Goal: Task Accomplishment & Management: Manage account settings

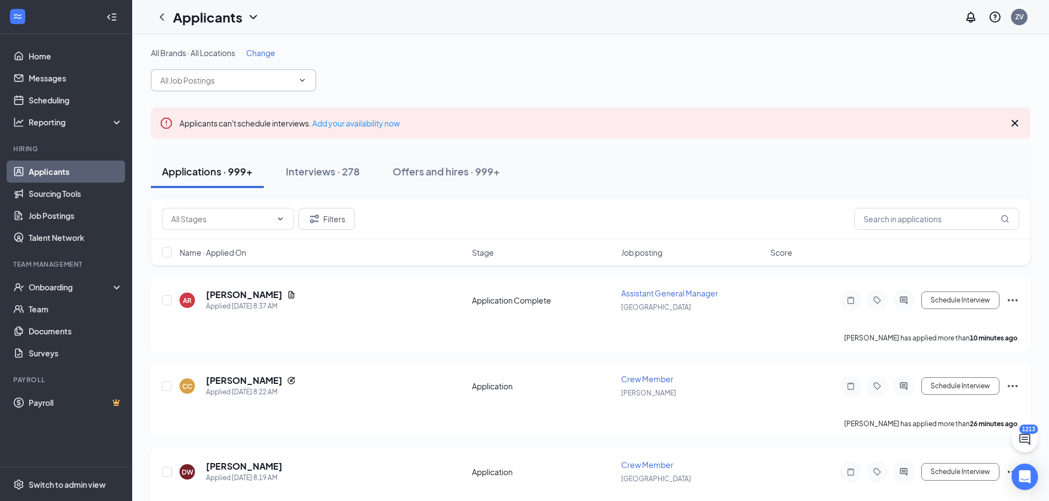
click at [256, 76] on input "text" at bounding box center [226, 80] width 133 height 12
click at [263, 51] on span "Change" at bounding box center [260, 53] width 29 height 10
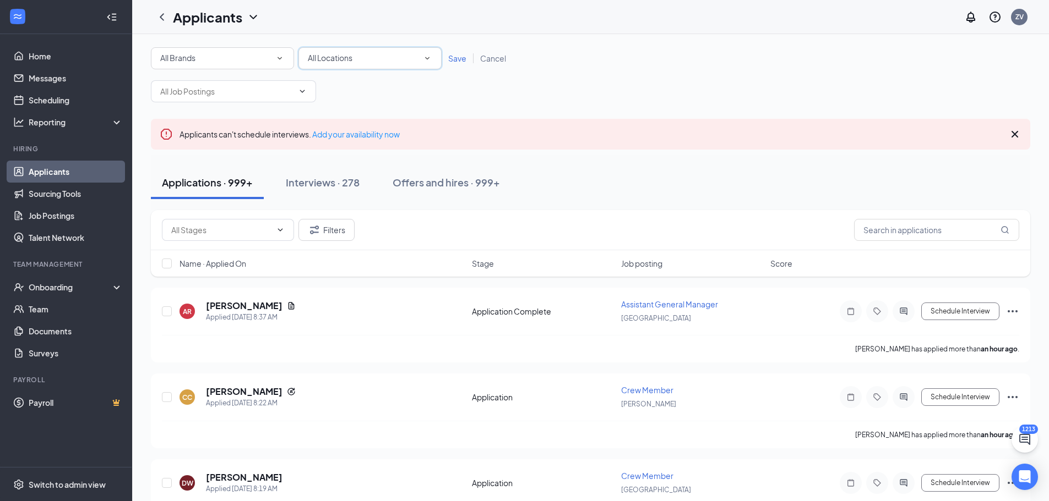
click at [329, 59] on span "All Locations" at bounding box center [330, 58] width 45 height 10
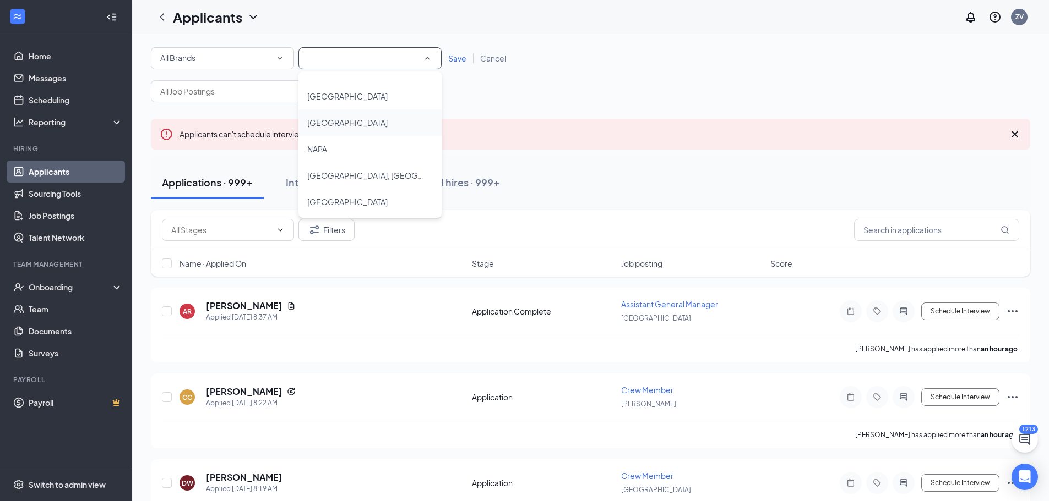
scroll to position [661, 0]
click at [340, 114] on span "[GEOGRAPHIC_DATA]" at bounding box center [347, 116] width 80 height 10
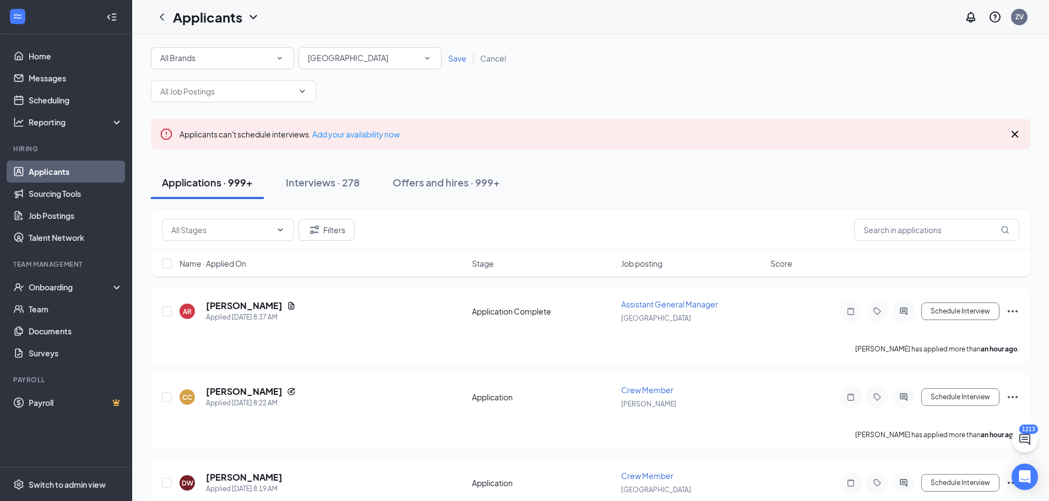
click at [452, 58] on span "Save" at bounding box center [457, 58] width 18 height 10
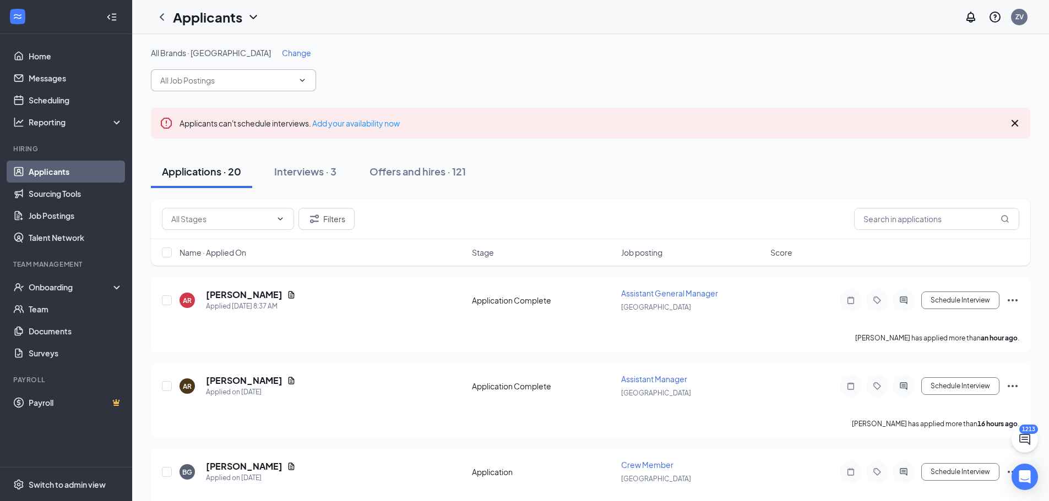
click at [272, 81] on input "text" at bounding box center [226, 80] width 133 height 12
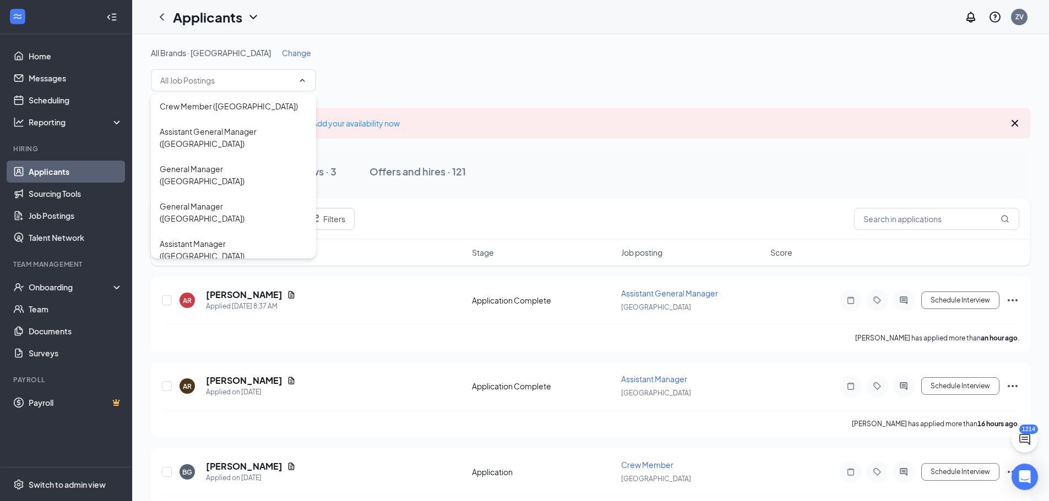
click at [389, 58] on div "All Brands · [GEOGRAPHIC_DATA] Change" at bounding box center [590, 69] width 879 height 44
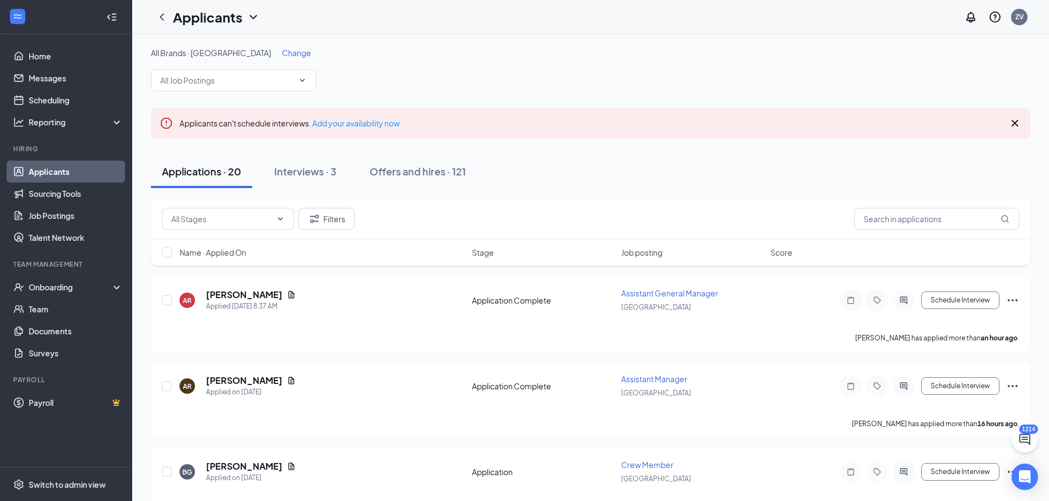
click at [282, 54] on span "Change" at bounding box center [296, 53] width 29 height 10
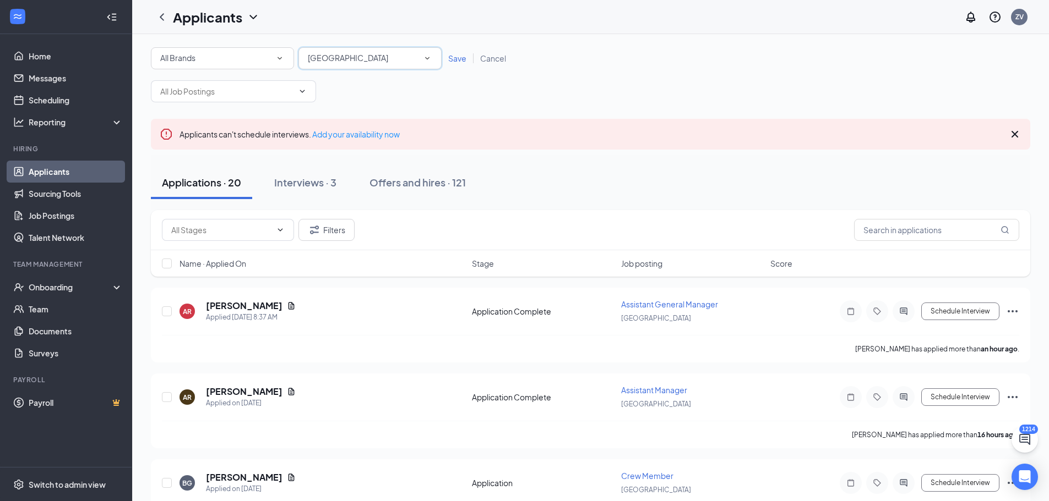
click at [331, 52] on span "[GEOGRAPHIC_DATA]" at bounding box center [348, 58] width 80 height 12
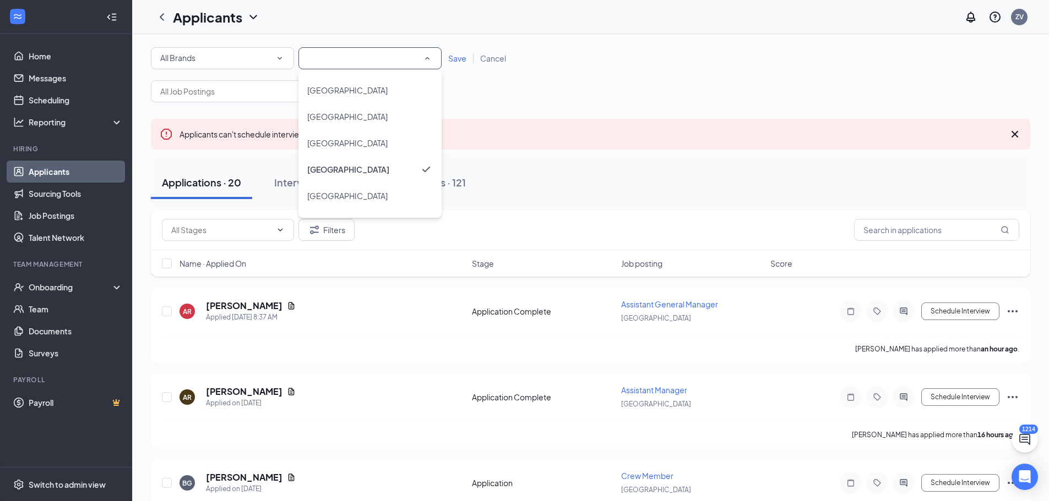
scroll to position [661, 0]
click at [369, 138] on div "[GEOGRAPHIC_DATA]" at bounding box center [370, 141] width 126 height 13
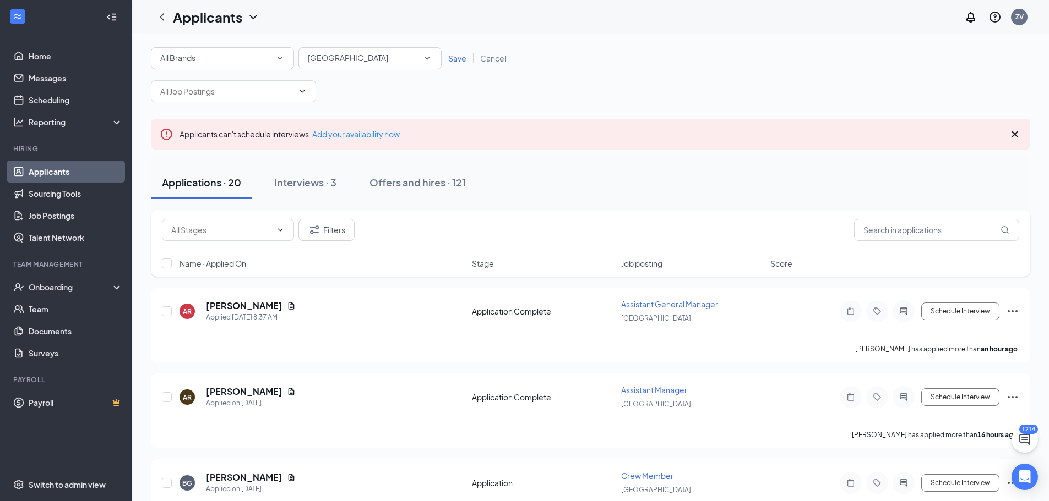
click at [460, 54] on span "Save" at bounding box center [457, 58] width 18 height 10
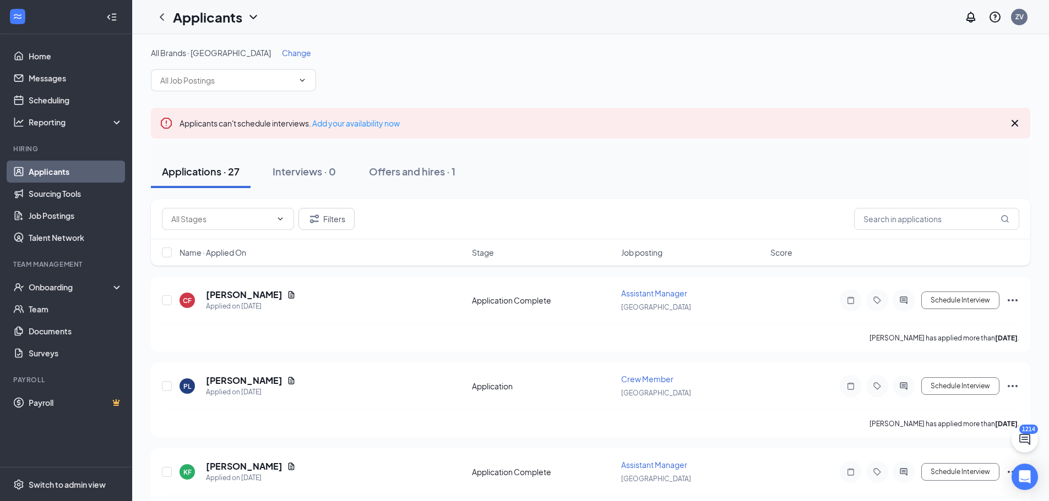
click at [282, 53] on span "Change" at bounding box center [296, 53] width 29 height 10
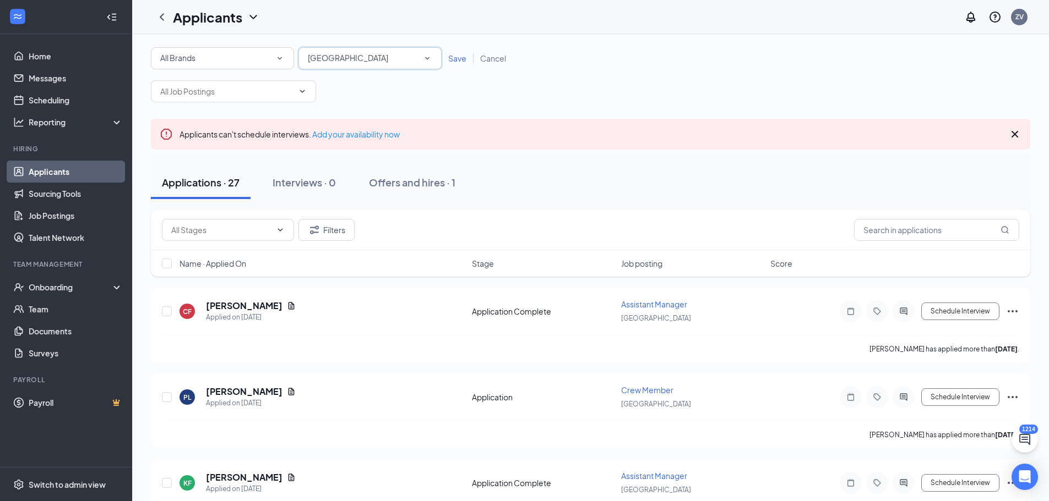
drag, startPoint x: 325, startPoint y: 55, endPoint x: 331, endPoint y: 57, distance: 6.3
click at [326, 55] on span "[GEOGRAPHIC_DATA]" at bounding box center [348, 58] width 80 height 10
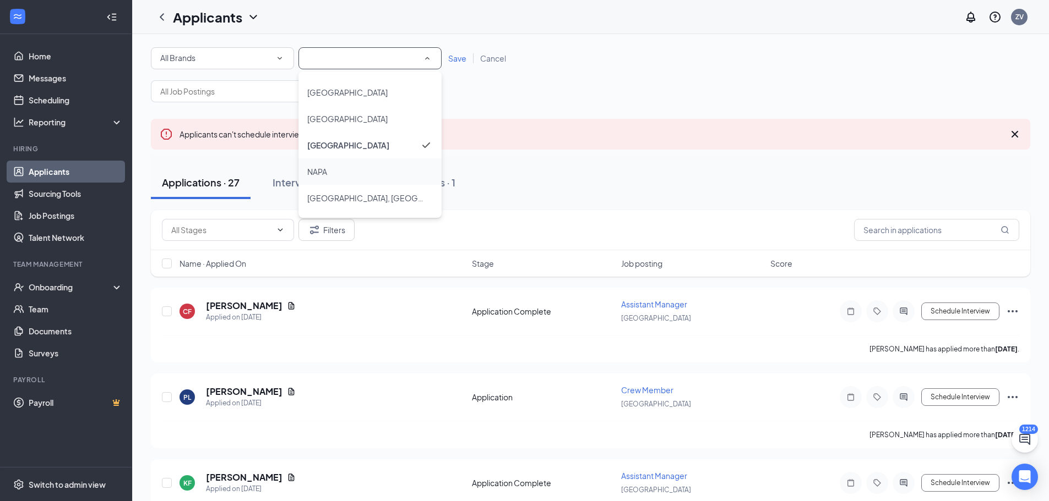
scroll to position [602, 0]
click at [343, 145] on span "[GEOGRAPHIC_DATA]" at bounding box center [347, 148] width 80 height 10
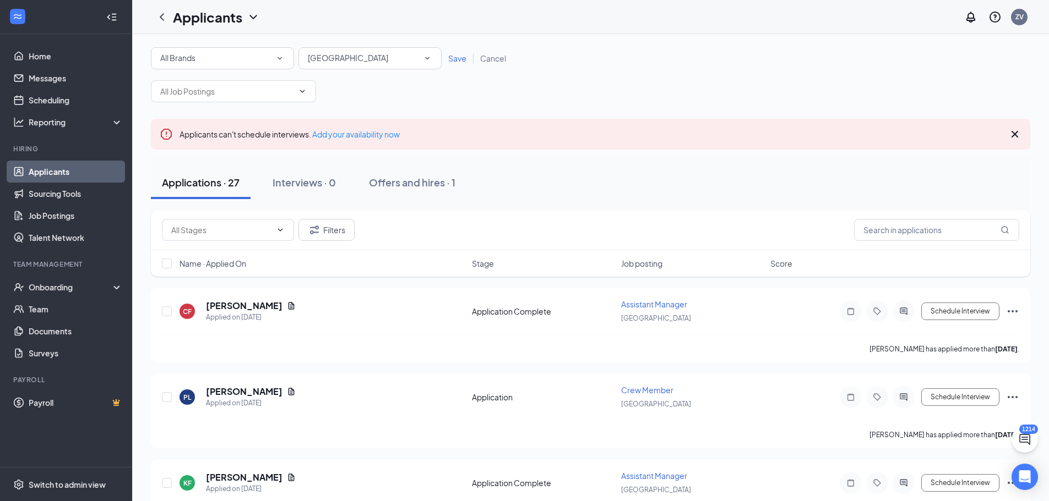
click at [459, 59] on span "Save" at bounding box center [457, 58] width 18 height 10
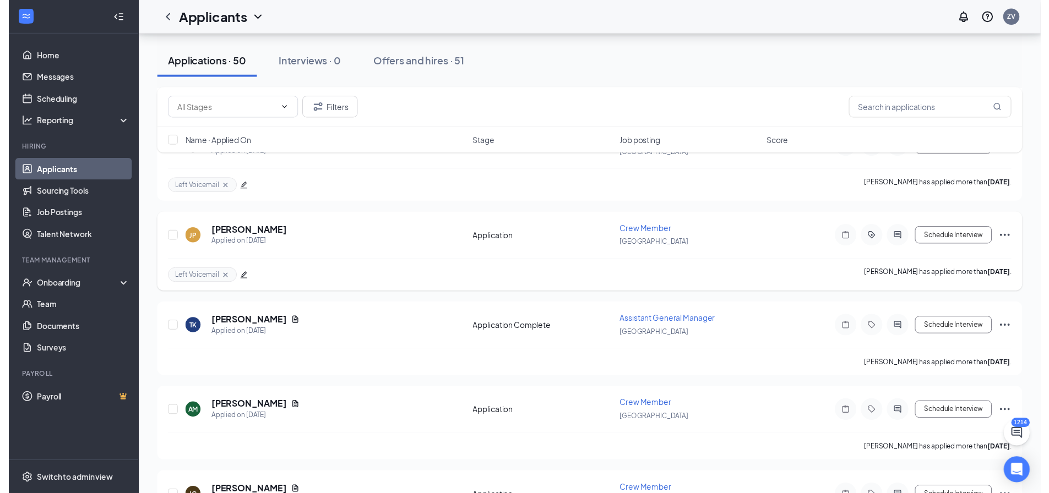
scroll to position [1044, 0]
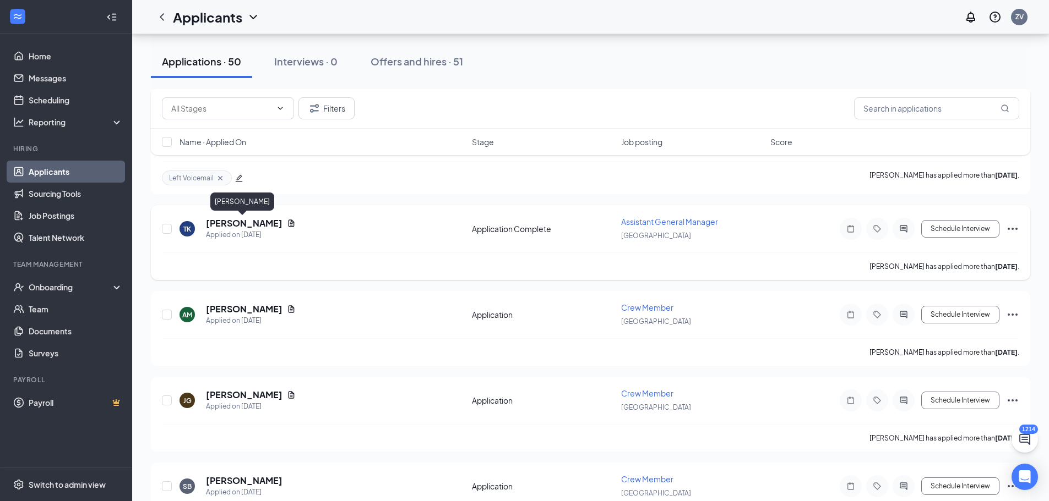
click at [250, 218] on h5 "[PERSON_NAME]" at bounding box center [244, 223] width 77 height 12
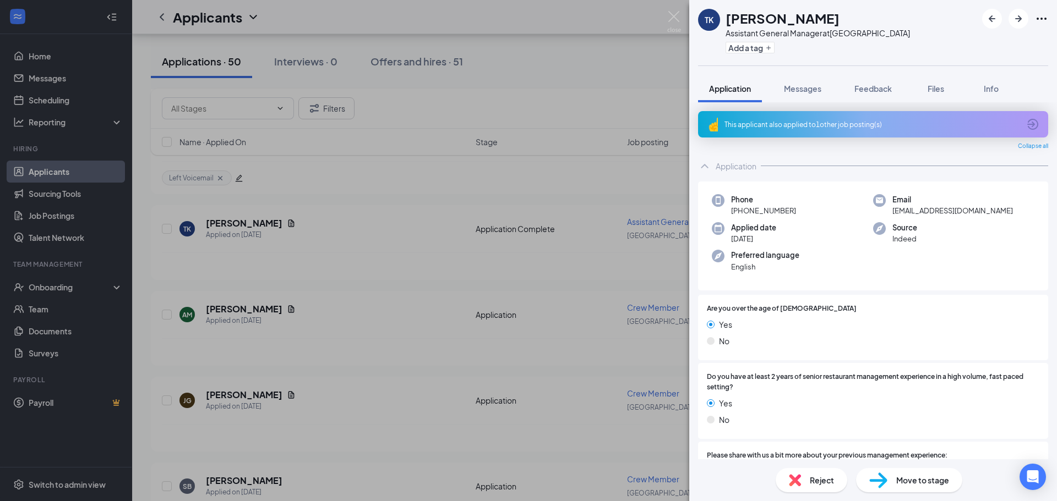
click at [800, 130] on div "This applicant also applied to 1 other job posting(s)" at bounding box center [873, 124] width 350 height 26
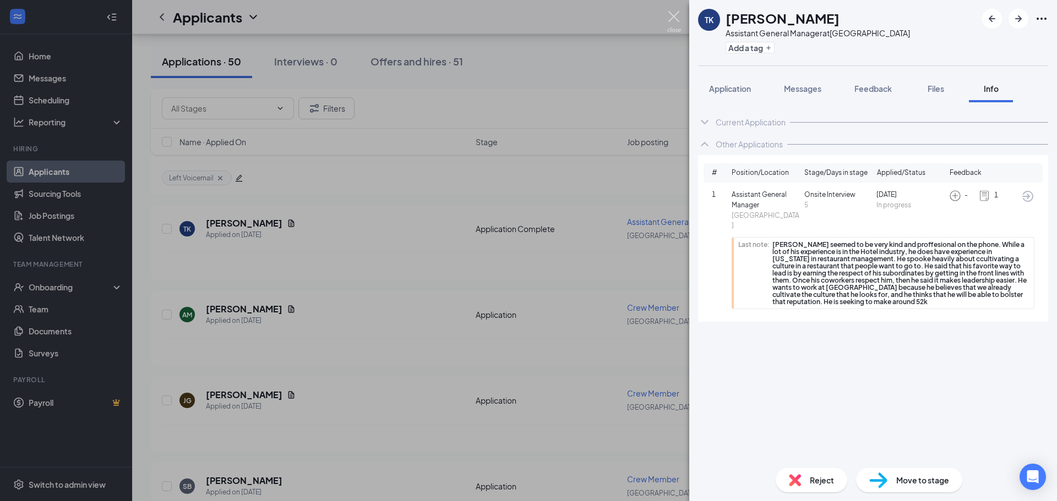
click at [672, 15] on img at bounding box center [674, 21] width 14 height 21
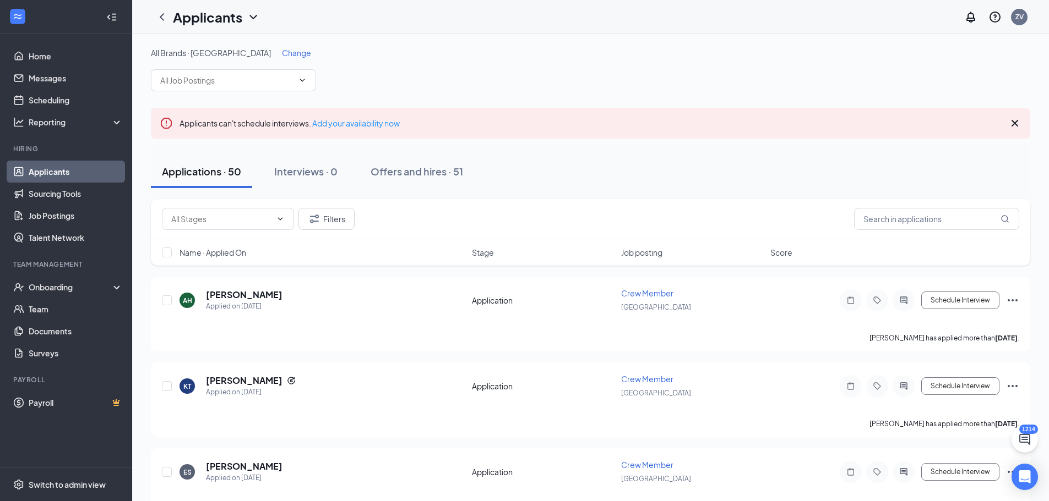
click at [686, 202] on div "Filters" at bounding box center [590, 219] width 879 height 40
click at [60, 48] on link "Home" at bounding box center [76, 56] width 94 height 22
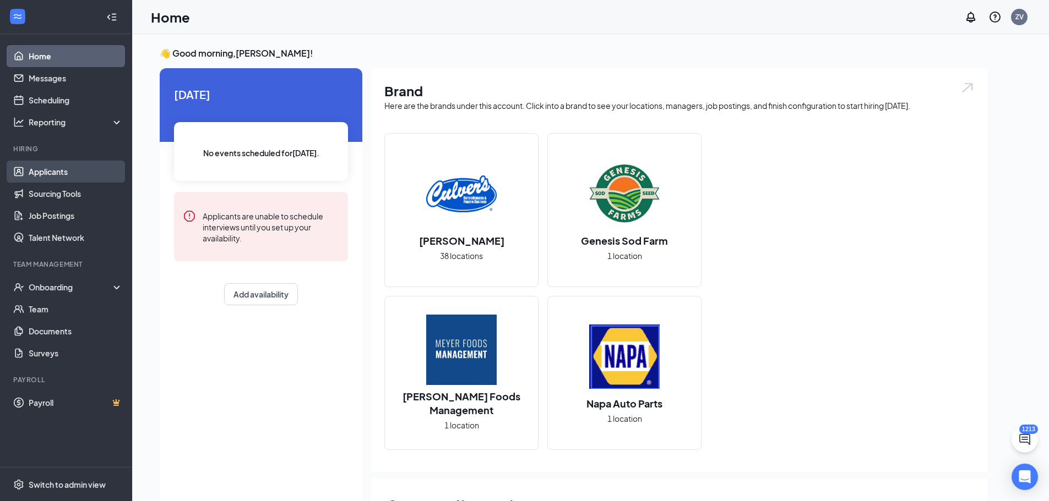
drag, startPoint x: 70, startPoint y: 165, endPoint x: 62, endPoint y: 168, distance: 8.4
click at [70, 165] on link "Applicants" at bounding box center [76, 172] width 94 height 22
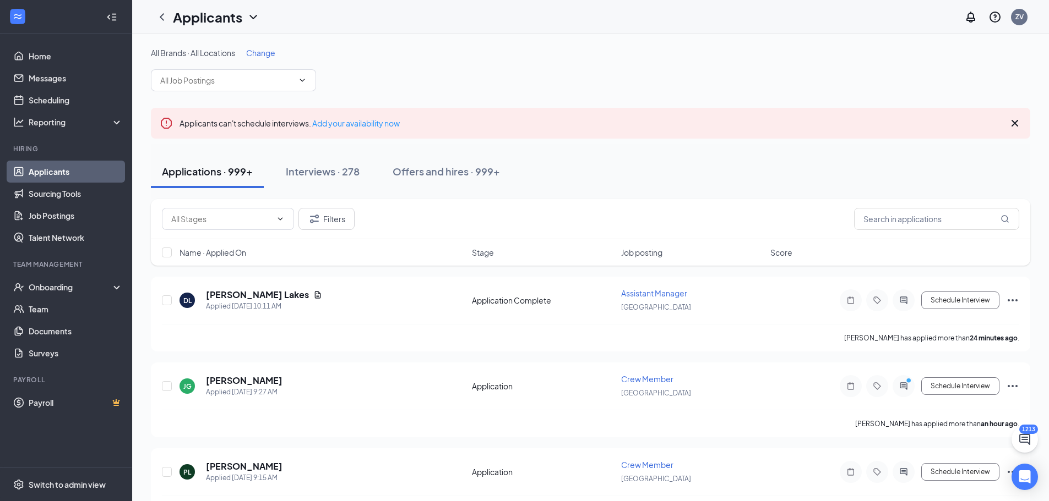
click at [262, 50] on span "Change" at bounding box center [260, 53] width 29 height 10
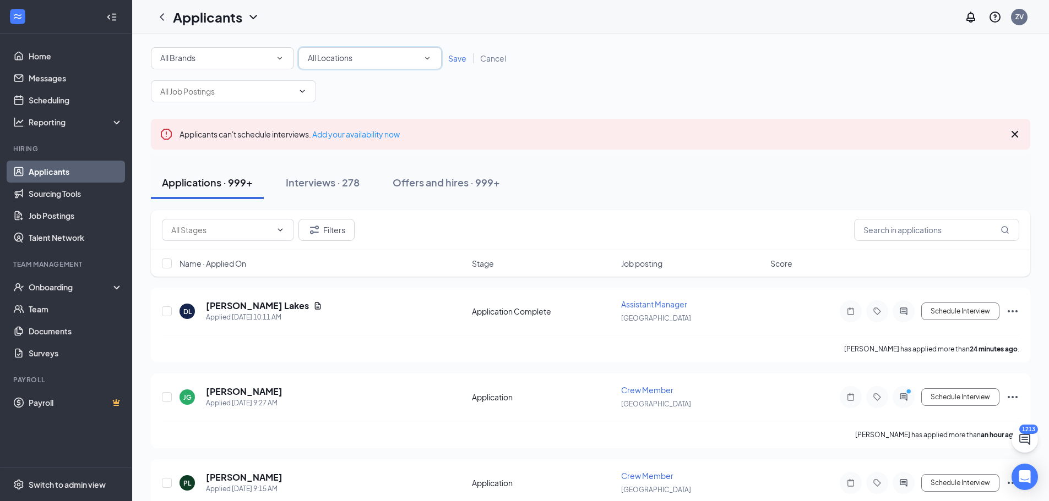
click at [352, 50] on div "All Locations All Locations" at bounding box center [369, 58] width 143 height 22
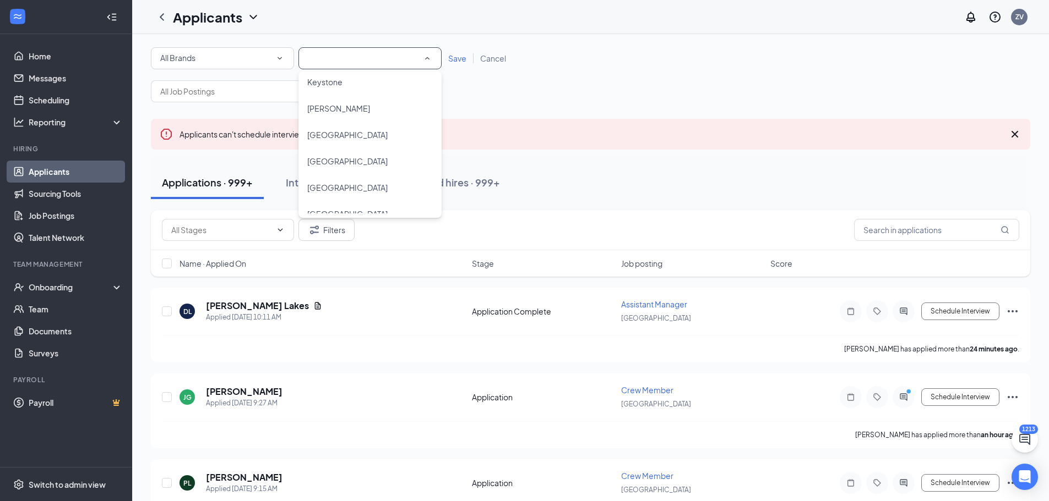
scroll to position [587, 0]
click at [361, 193] on div "[GEOGRAPHIC_DATA]" at bounding box center [370, 189] width 126 height 13
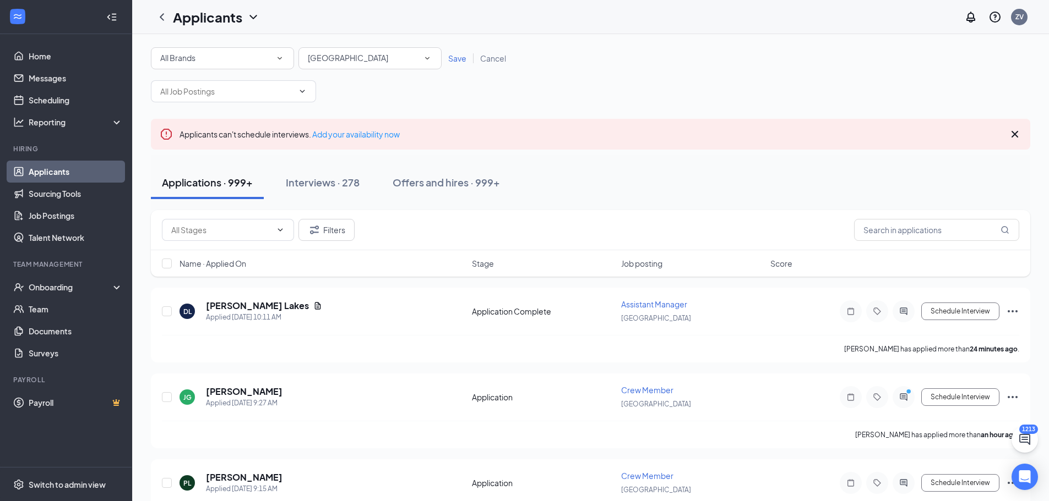
click at [451, 54] on span "Save" at bounding box center [457, 58] width 18 height 10
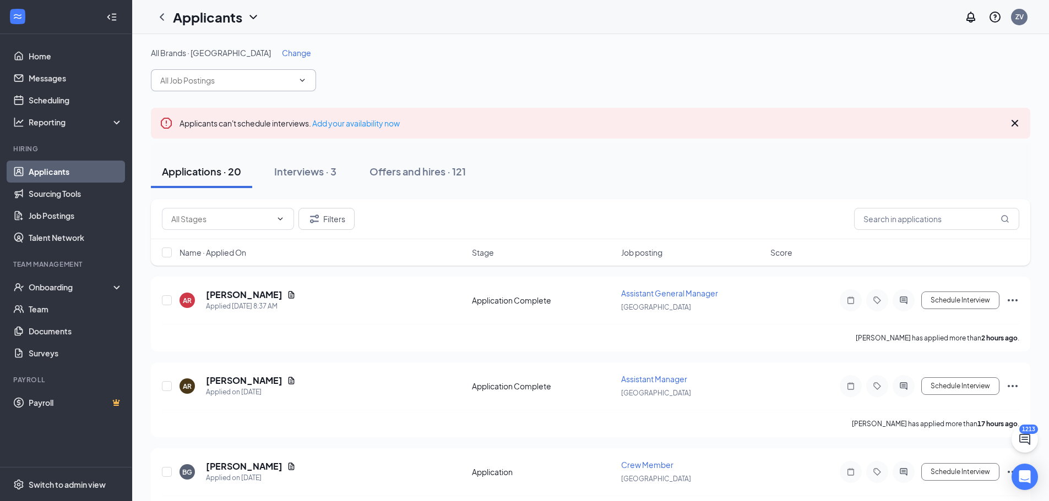
click at [227, 80] on input "text" at bounding box center [226, 80] width 133 height 12
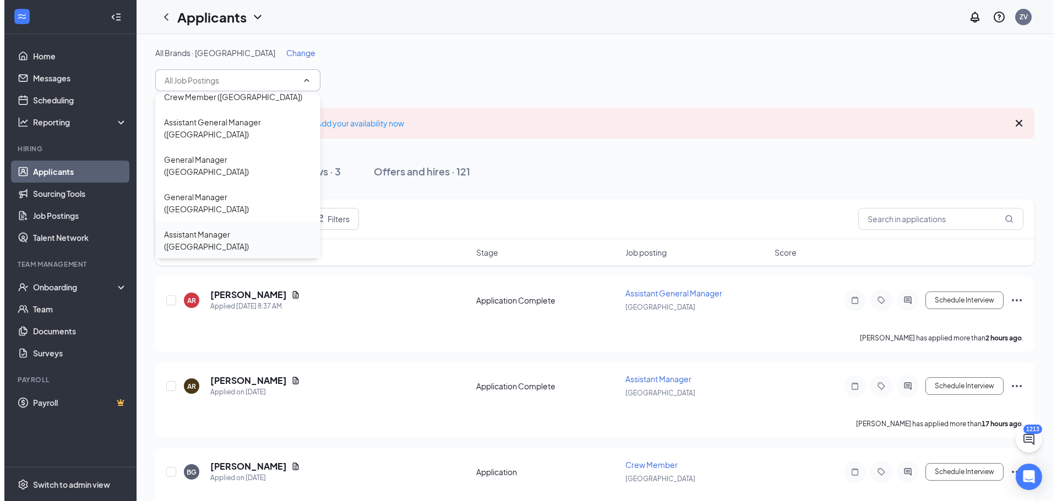
scroll to position [12, 0]
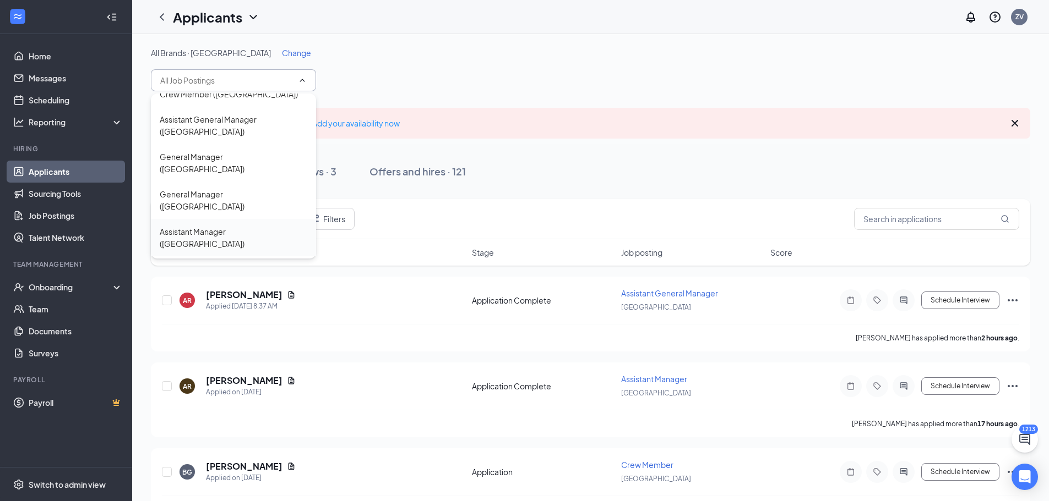
click at [239, 219] on div "Assistant Manager ([GEOGRAPHIC_DATA])" at bounding box center [233, 237] width 165 height 37
type input "Assistant Manager ([GEOGRAPHIC_DATA])"
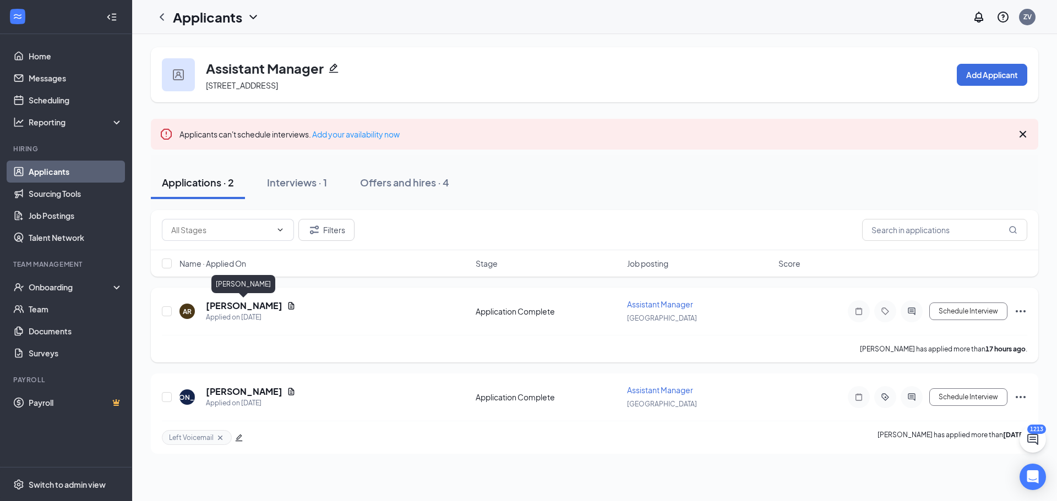
click at [261, 303] on h5 "[PERSON_NAME]" at bounding box center [244, 306] width 77 height 12
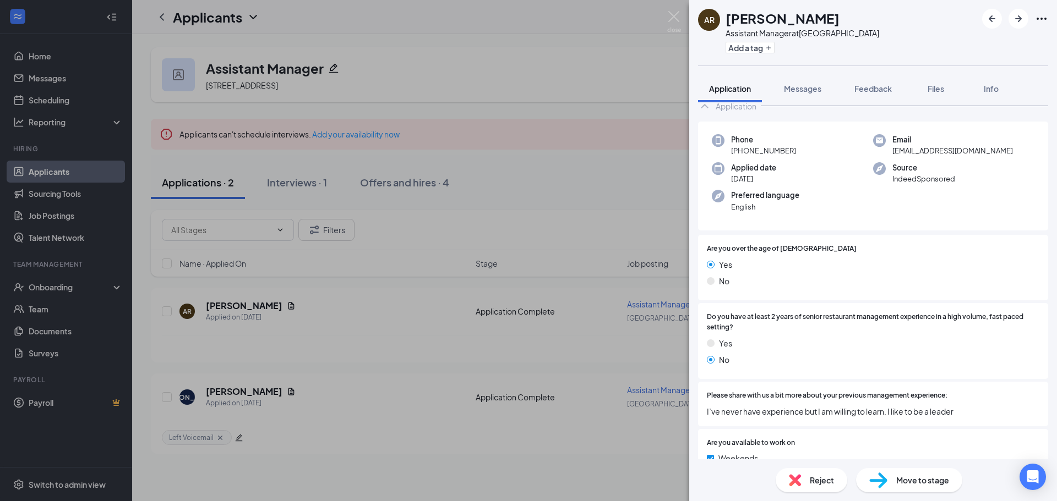
scroll to position [55, 0]
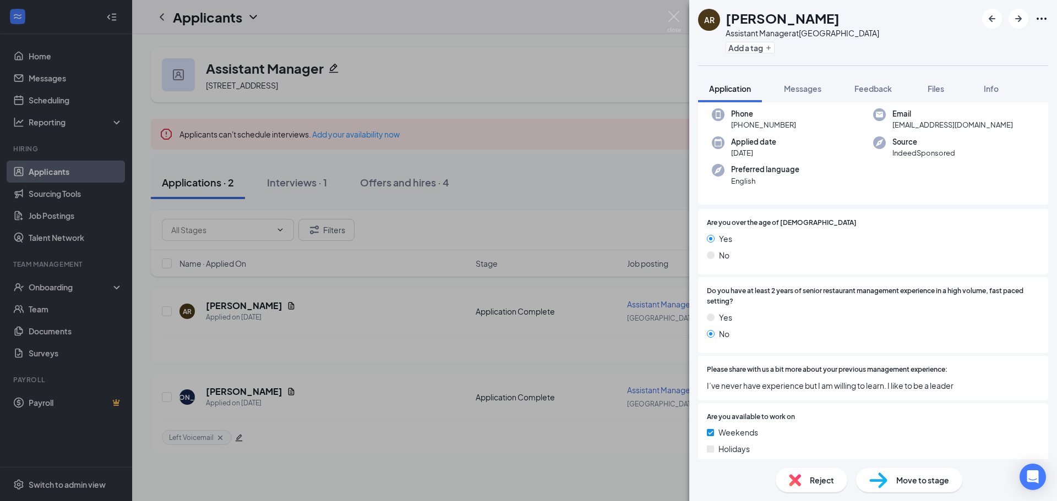
click at [825, 484] on span "Reject" at bounding box center [822, 481] width 24 height 12
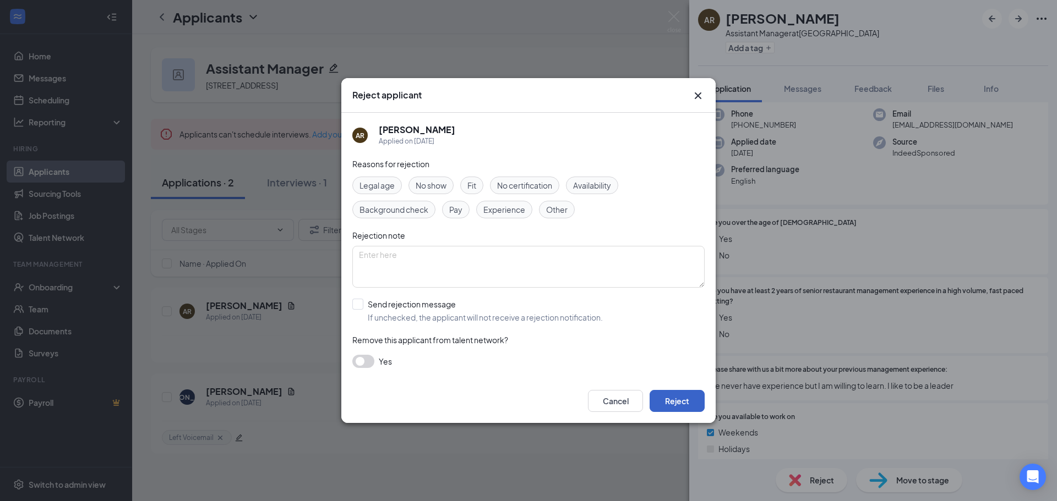
click at [683, 392] on button "Reject" at bounding box center [677, 401] width 55 height 22
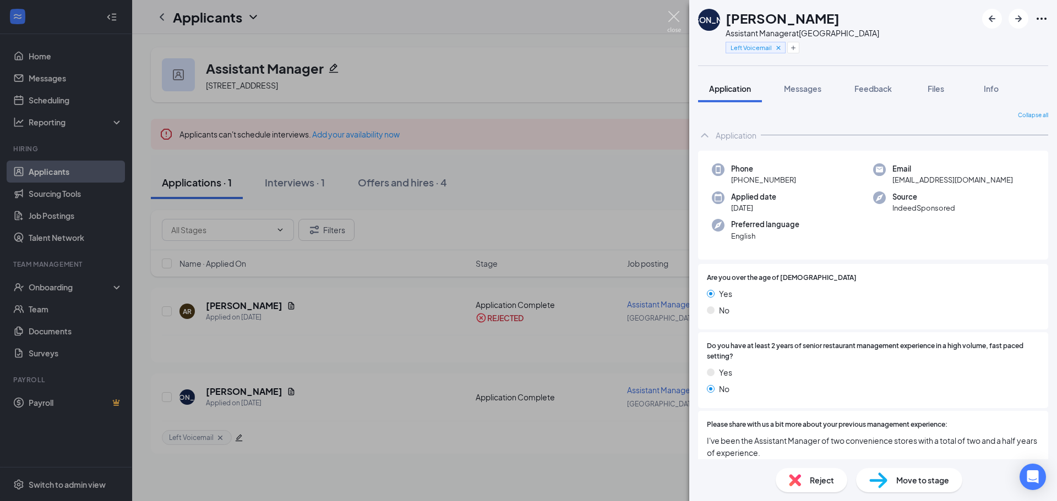
click at [673, 20] on img at bounding box center [674, 21] width 14 height 21
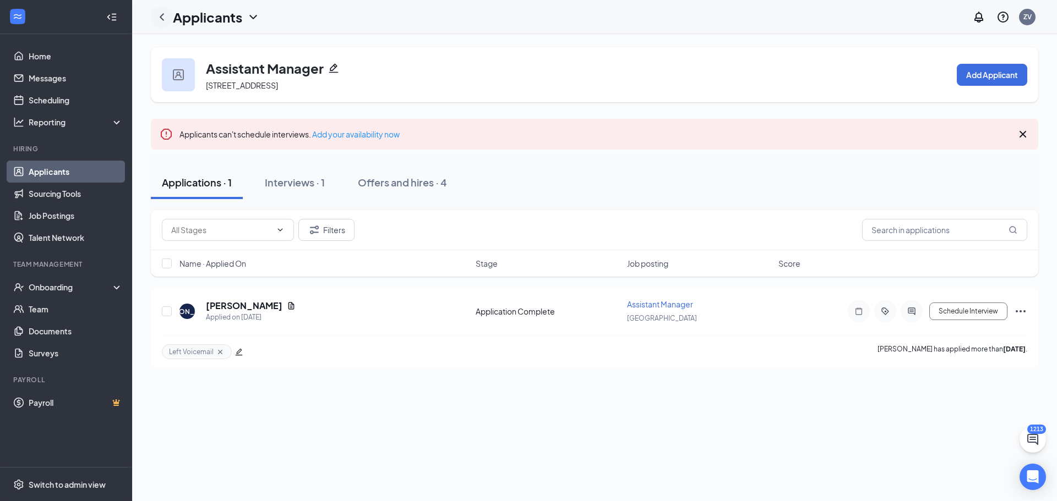
click at [163, 18] on icon "ChevronLeft" at bounding box center [161, 16] width 13 height 13
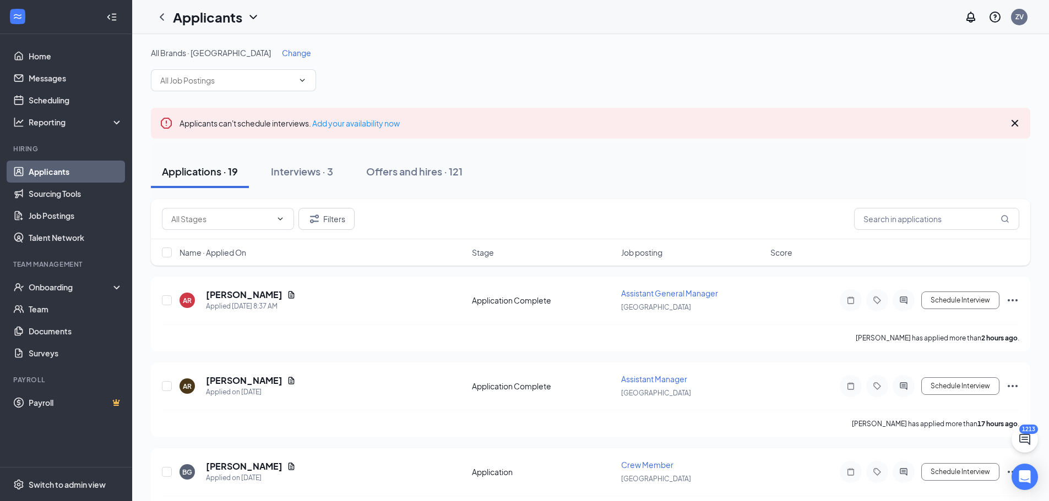
click at [474, 67] on div "All Brands · [GEOGRAPHIC_DATA] Change" at bounding box center [590, 69] width 879 height 44
click at [231, 79] on input "text" at bounding box center [226, 80] width 133 height 12
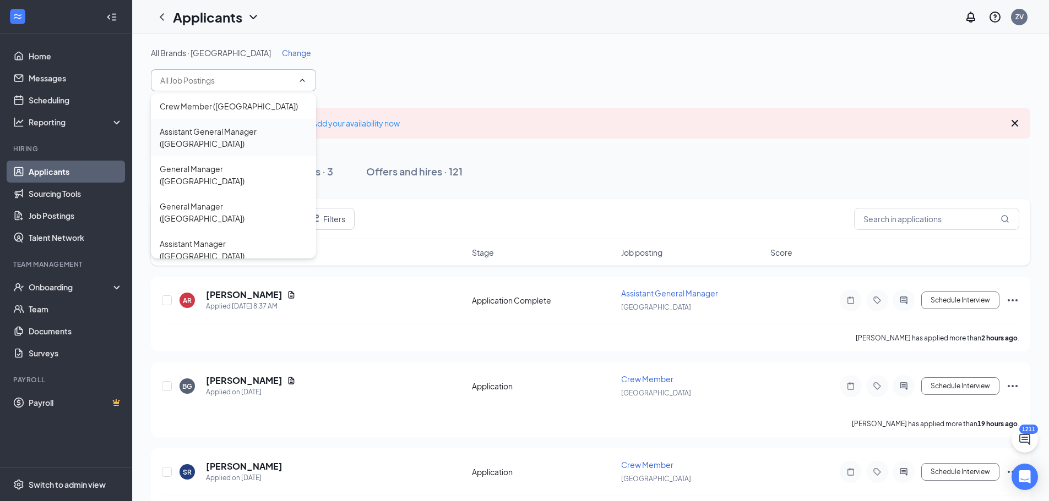
click at [236, 135] on div "Assistant General Manager ([GEOGRAPHIC_DATA])" at bounding box center [234, 138] width 148 height 24
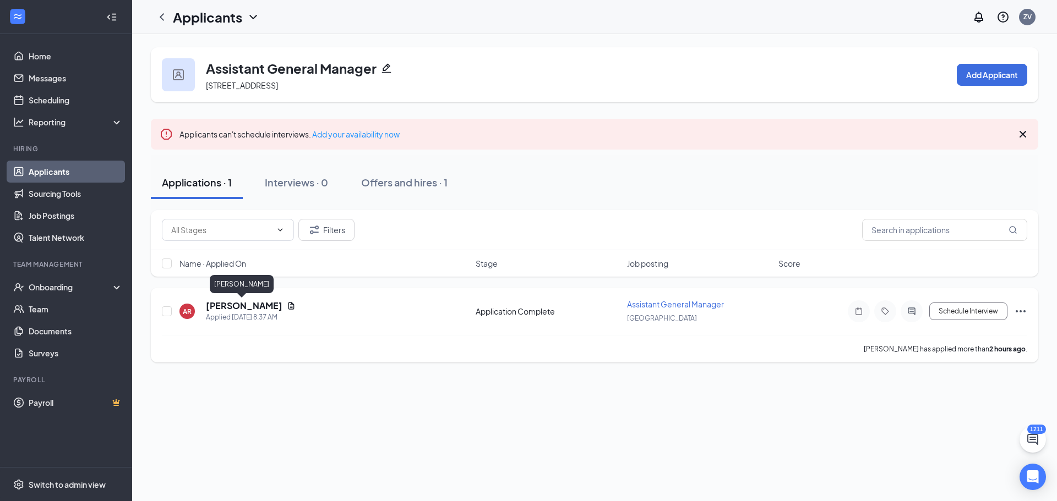
click at [252, 303] on h5 "[PERSON_NAME]" at bounding box center [244, 306] width 77 height 12
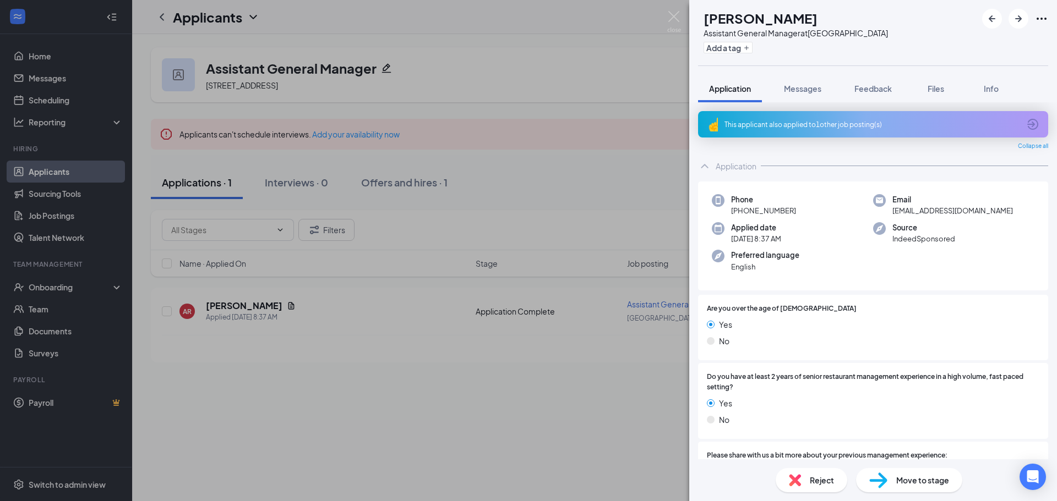
click at [787, 116] on div "This applicant also applied to 1 other job posting(s)" at bounding box center [873, 124] width 350 height 26
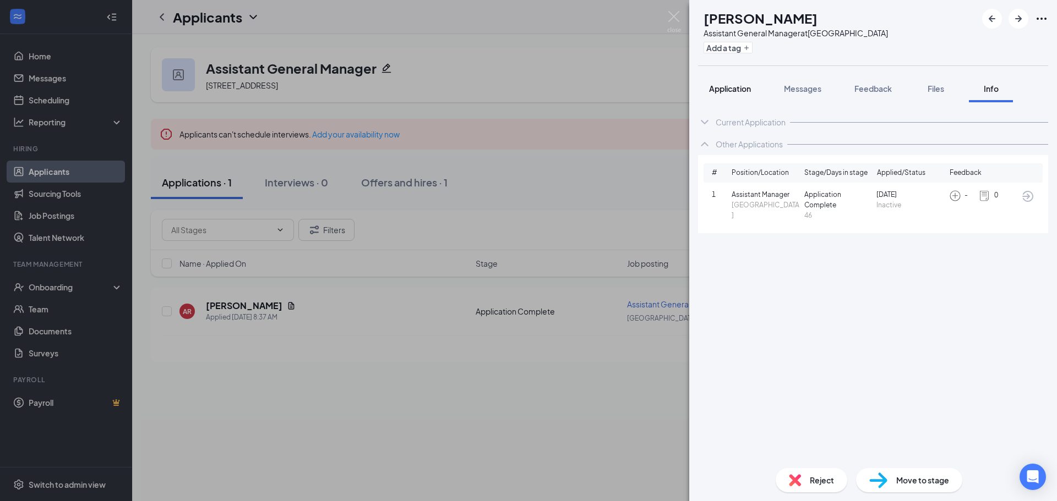
click at [746, 85] on span "Application" at bounding box center [730, 89] width 42 height 10
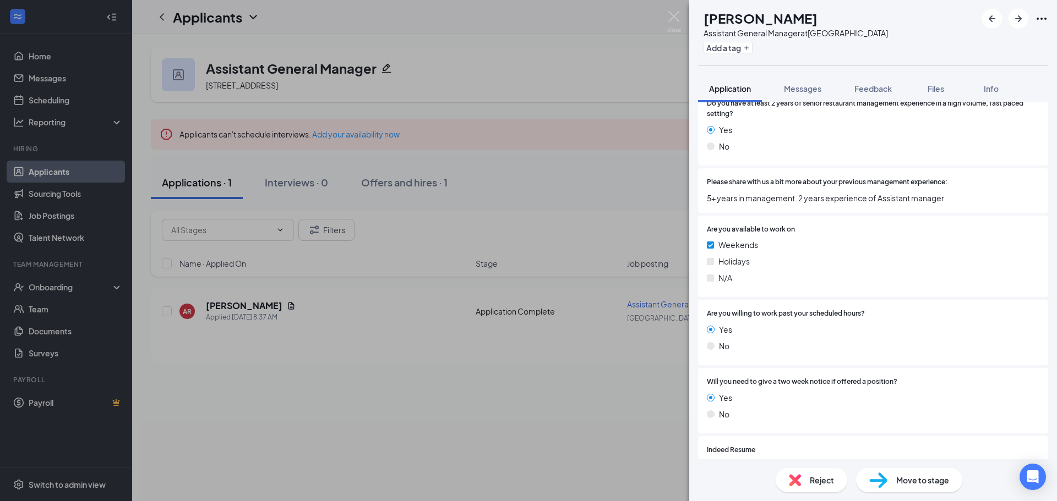
scroll to position [383, 0]
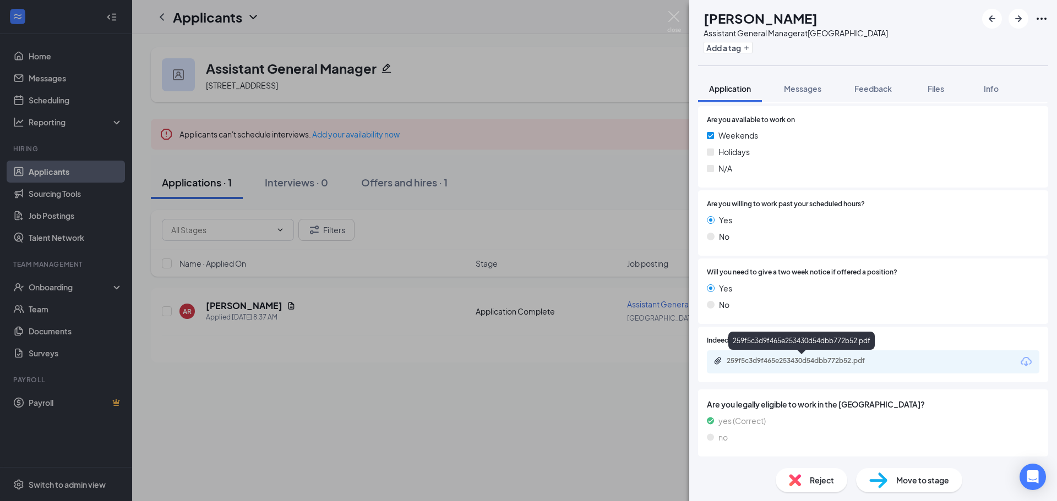
click at [797, 359] on div "259f5c3d9f465e253430d54dbb772b52.pdf" at bounding box center [804, 361] width 154 height 9
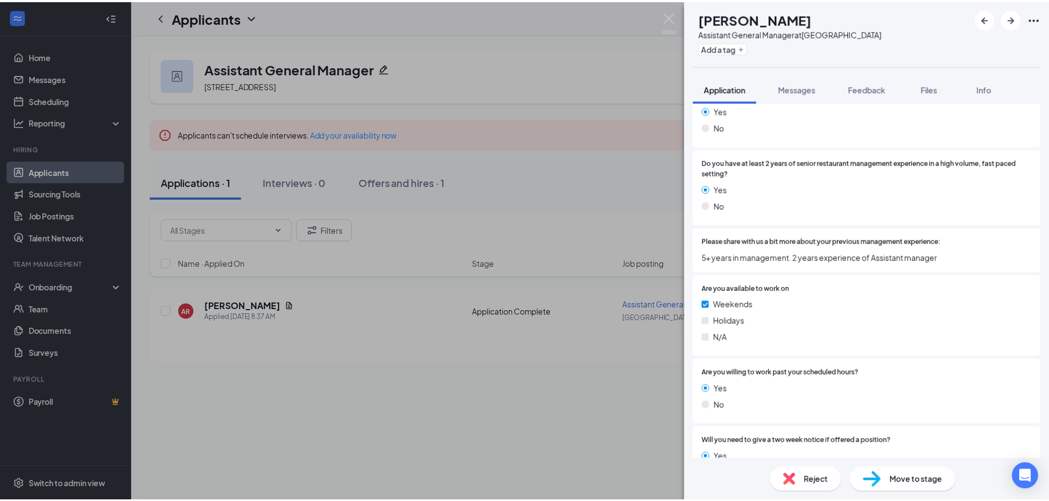
scroll to position [214, 0]
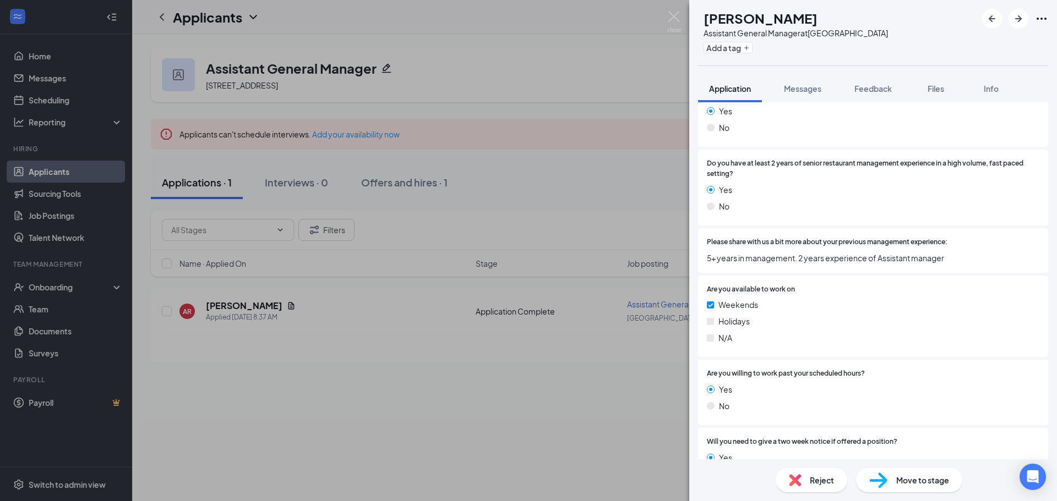
click at [275, 90] on div "AR [PERSON_NAME] Assistant General Manager at [GEOGRAPHIC_DATA] Add a tag Appli…" at bounding box center [528, 250] width 1057 height 501
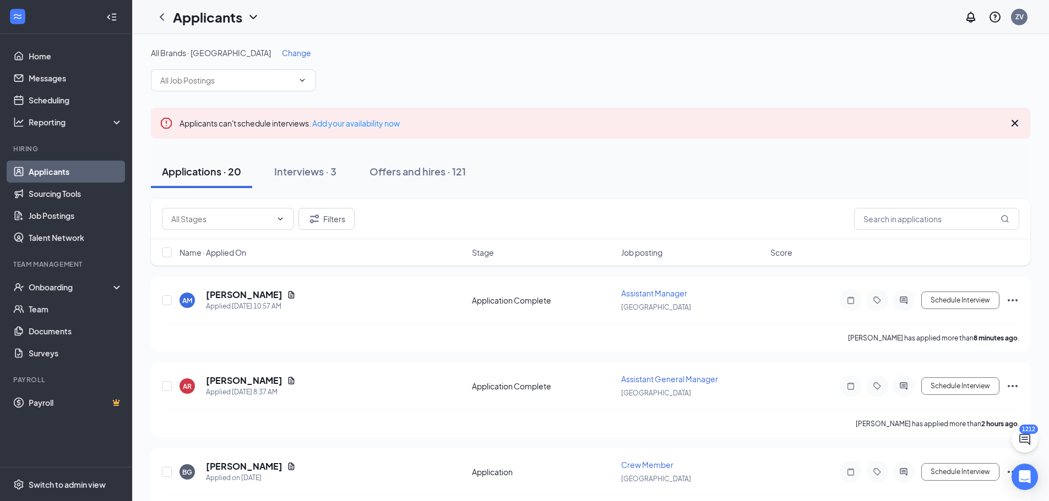
click at [231, 68] on div "All Brands · [GEOGRAPHIC_DATA] Change" at bounding box center [590, 69] width 879 height 44
click at [232, 77] on input "text" at bounding box center [226, 80] width 133 height 12
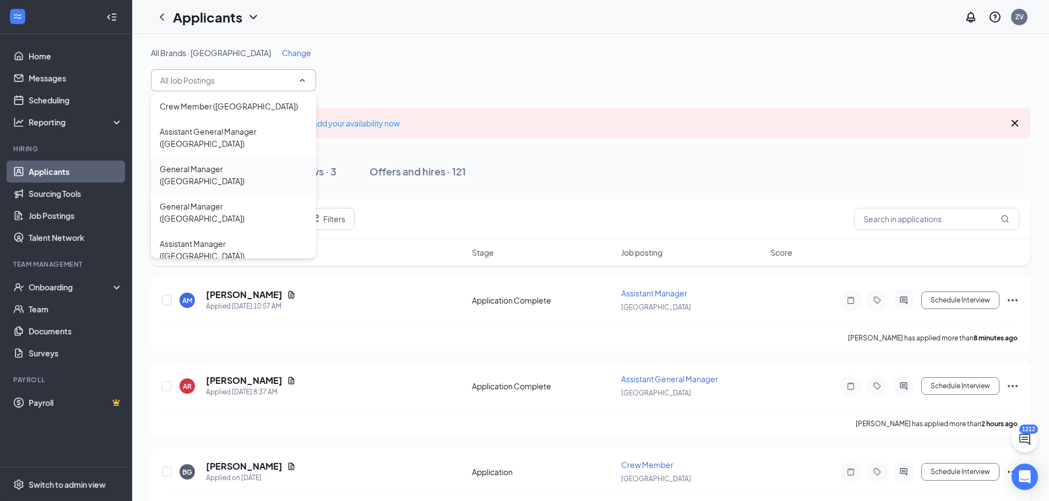
click at [244, 163] on div "General Manager ([GEOGRAPHIC_DATA])" at bounding box center [234, 175] width 148 height 24
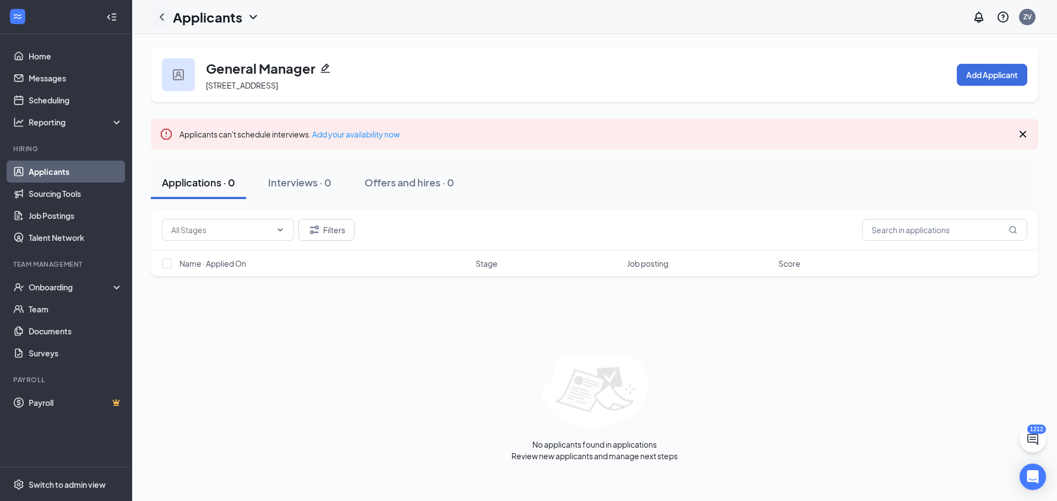
click at [165, 19] on icon "ChevronLeft" at bounding box center [161, 16] width 13 height 13
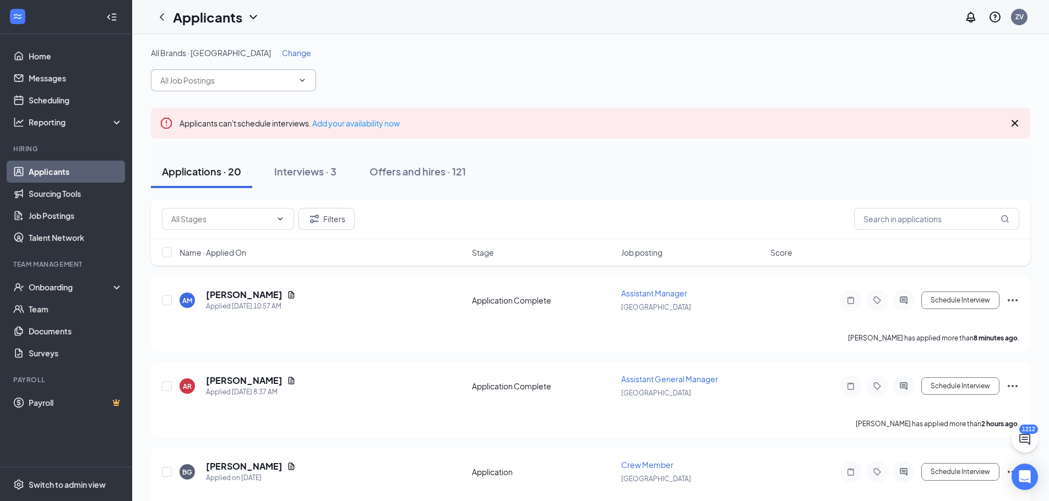
click at [233, 74] on span at bounding box center [233, 80] width 165 height 22
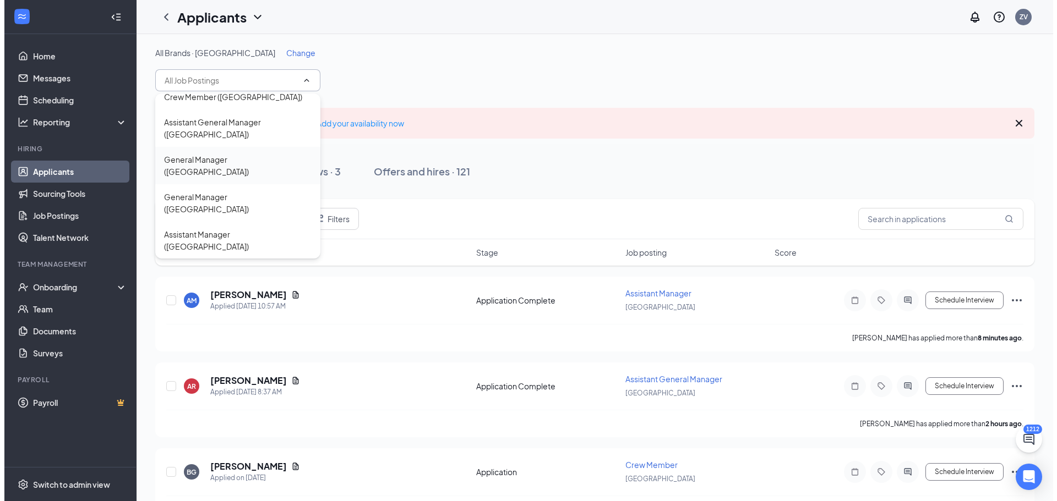
scroll to position [12, 0]
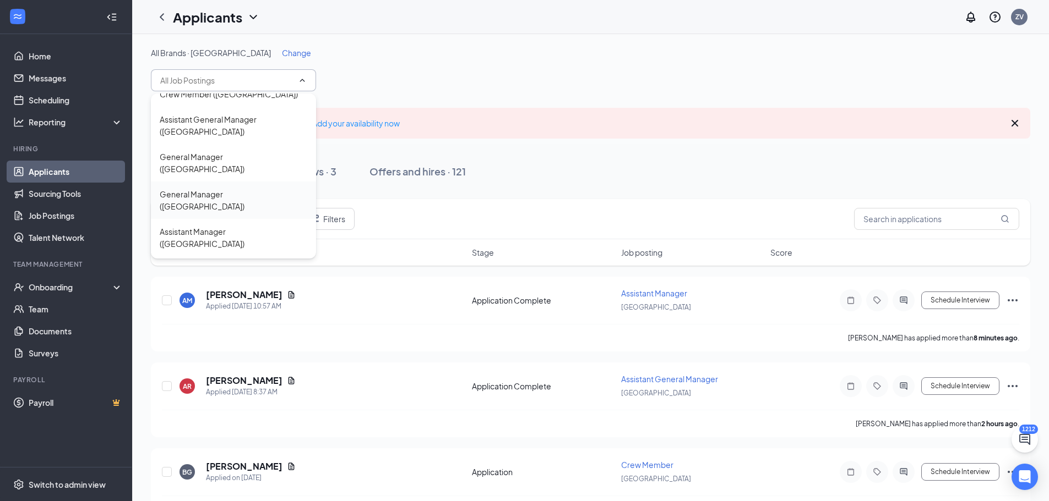
click at [222, 188] on div "General Manager ([GEOGRAPHIC_DATA])" at bounding box center [234, 200] width 148 height 24
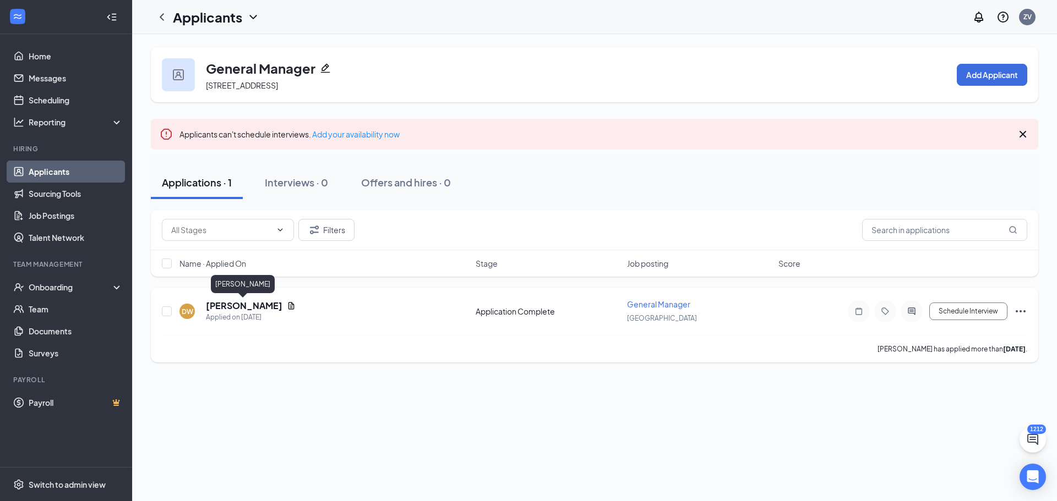
click at [231, 306] on h5 "[PERSON_NAME]" at bounding box center [244, 306] width 77 height 12
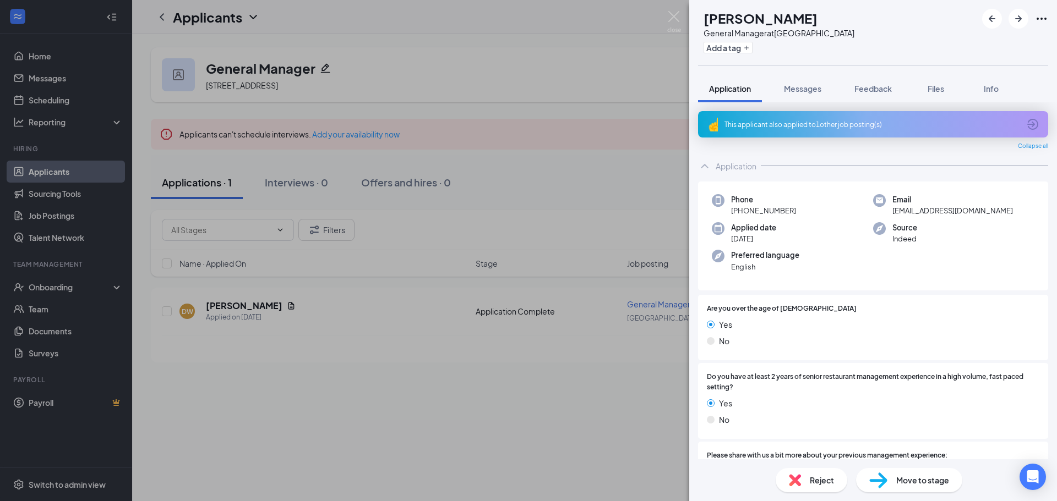
click at [766, 133] on div "This applicant also applied to 1 other job posting(s)" at bounding box center [873, 124] width 350 height 26
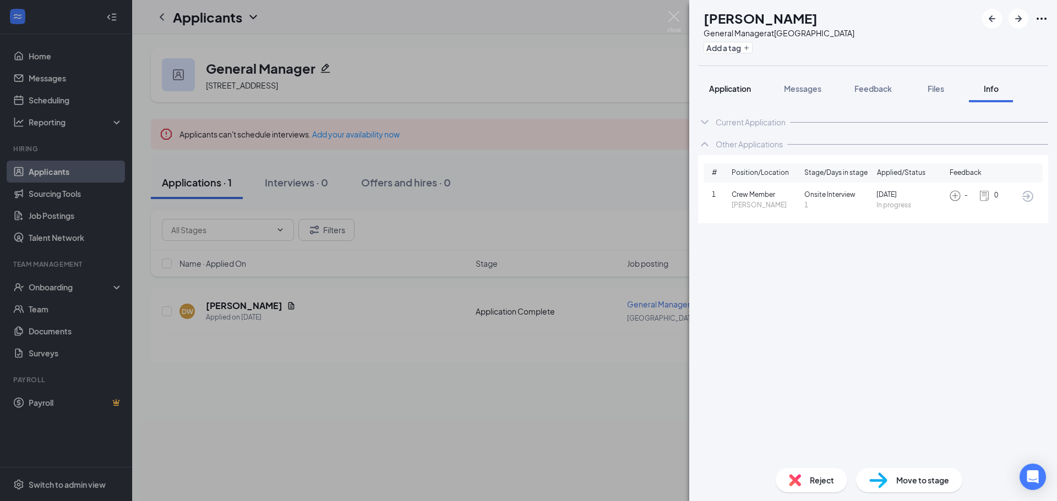
click at [723, 98] on button "Application" at bounding box center [730, 89] width 64 height 28
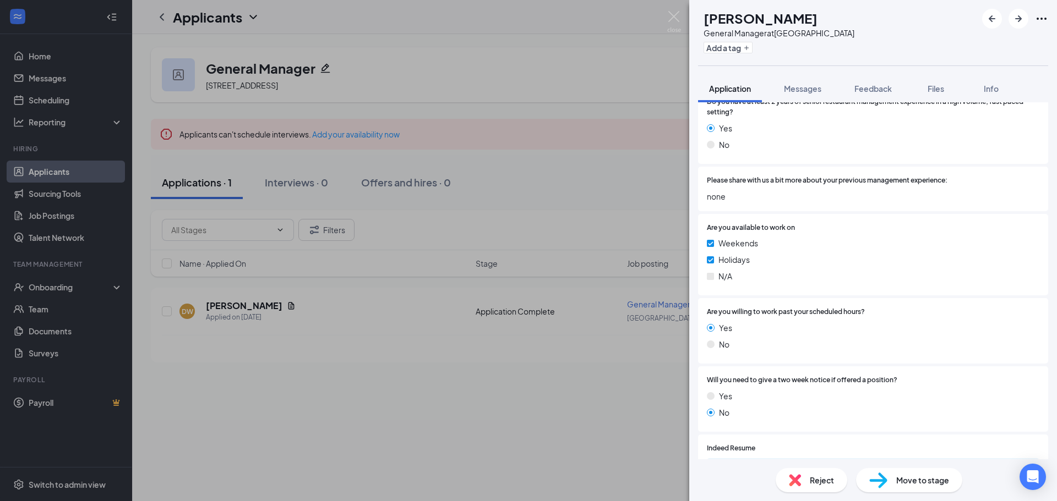
scroll to position [383, 0]
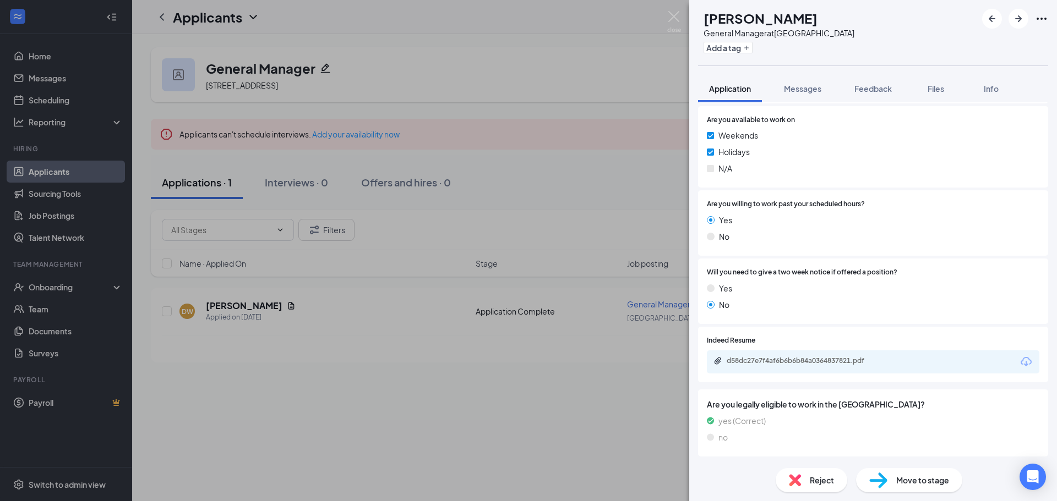
click at [808, 357] on div "d58dc27e7f4af6b6b6b84a0364837821.pdf" at bounding box center [804, 361] width 154 height 9
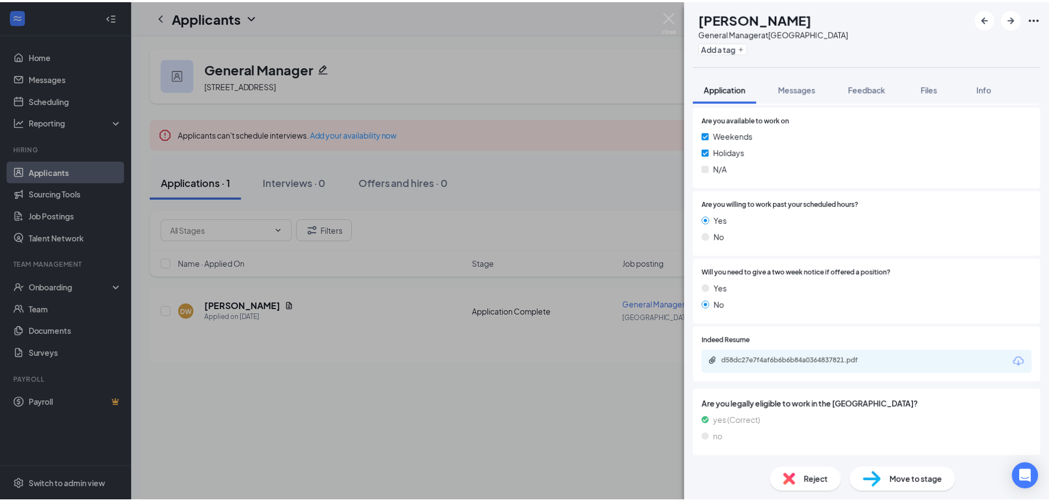
scroll to position [379, 0]
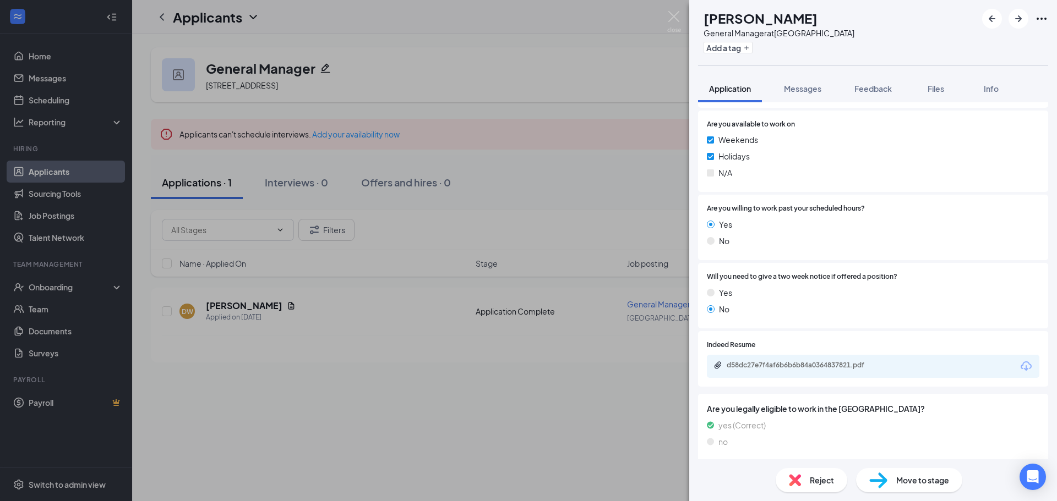
click at [804, 472] on div "Reject" at bounding box center [812, 480] width 72 height 24
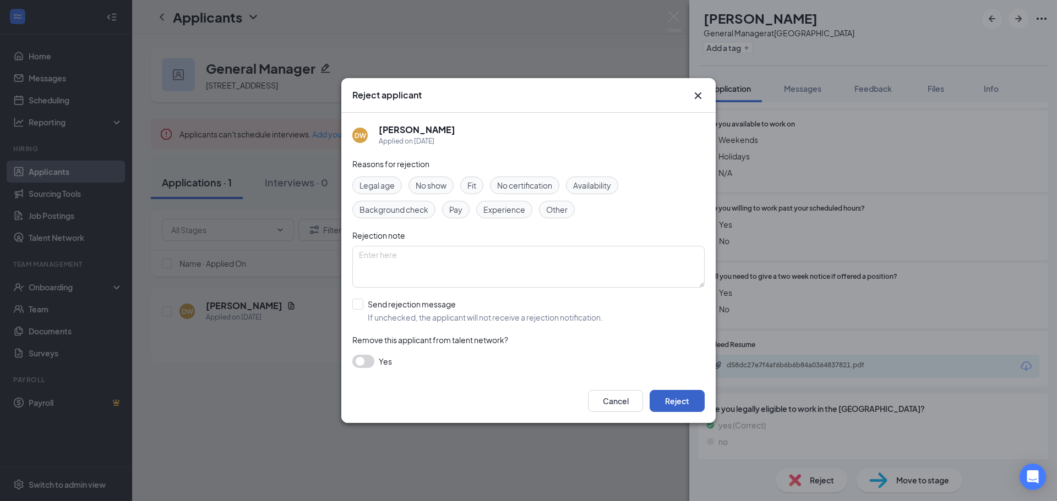
click at [672, 400] on button "Reject" at bounding box center [677, 401] width 55 height 22
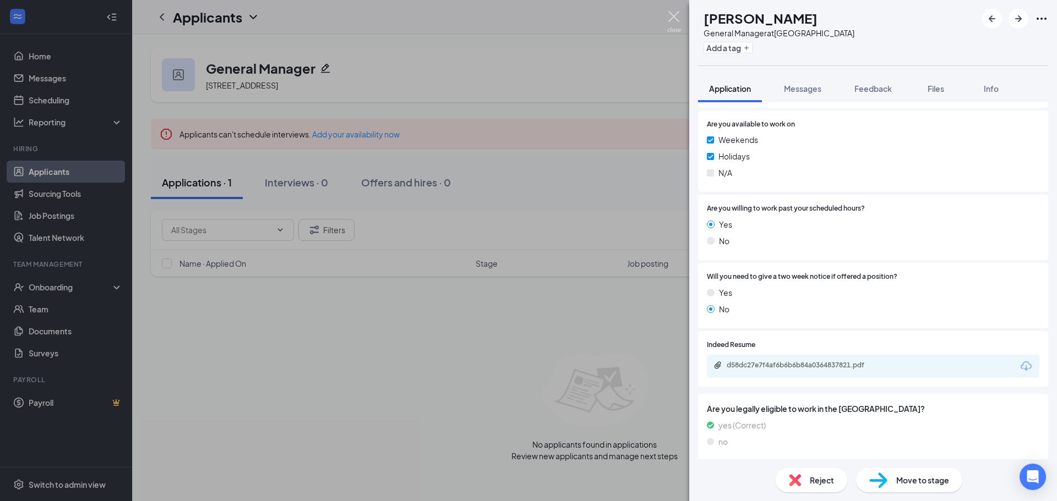
click at [679, 16] on img at bounding box center [674, 21] width 14 height 21
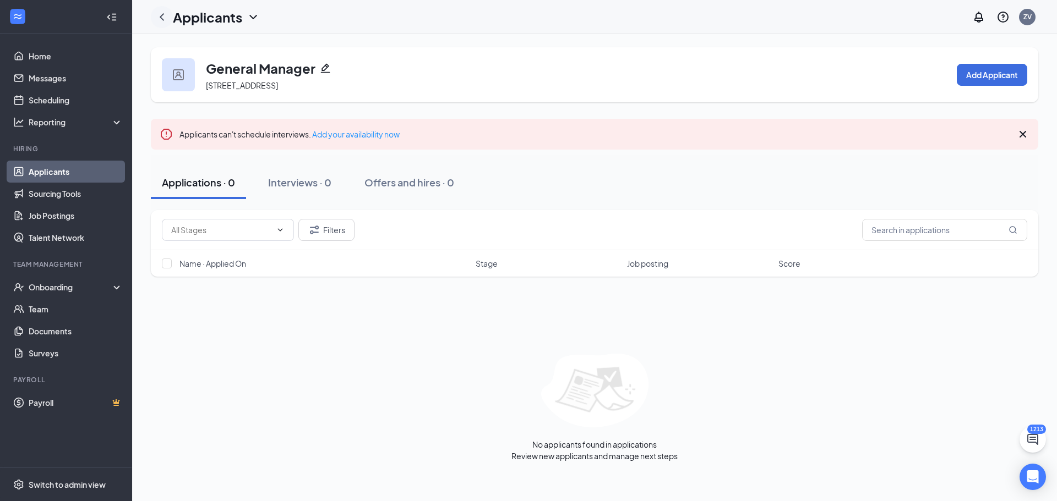
click at [162, 17] on icon "ChevronLeft" at bounding box center [161, 16] width 13 height 13
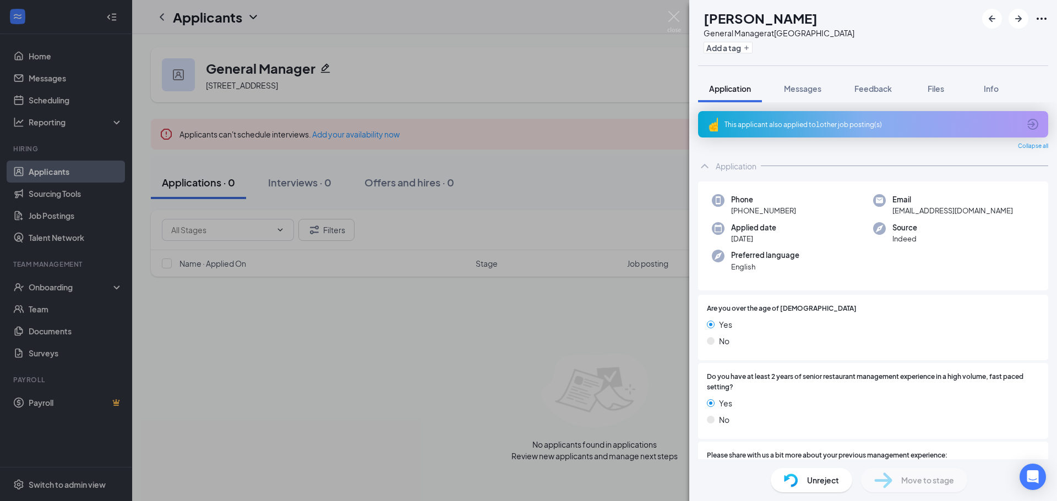
click at [165, 17] on div "[PERSON_NAME] General Manager at [GEOGRAPHIC_DATA] Add a tag Application Messag…" at bounding box center [528, 250] width 1057 height 501
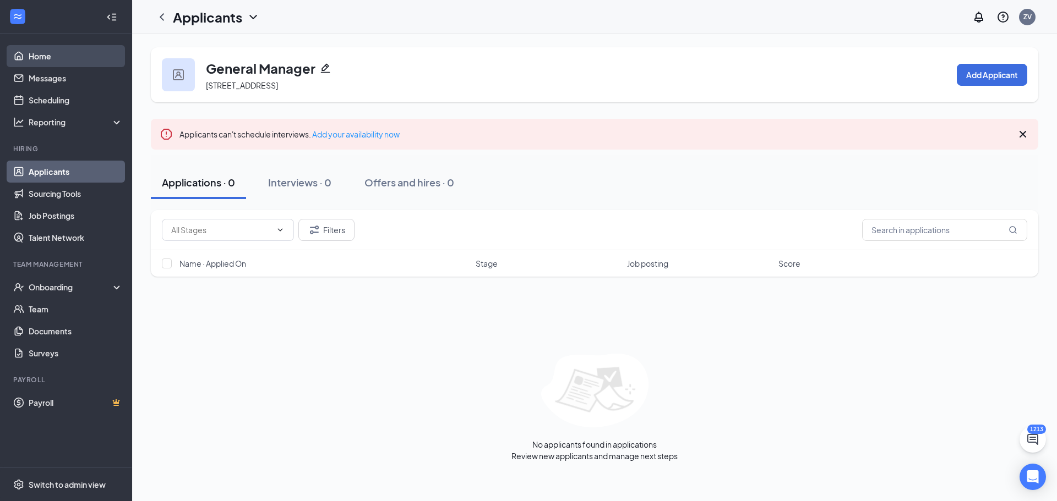
click at [64, 57] on link "Home" at bounding box center [76, 56] width 94 height 22
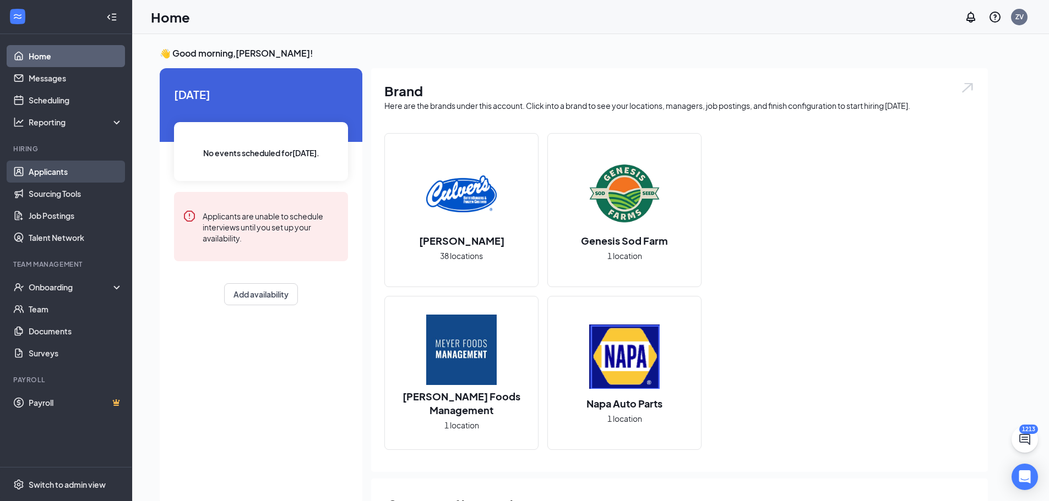
click at [67, 167] on link "Applicants" at bounding box center [76, 172] width 94 height 22
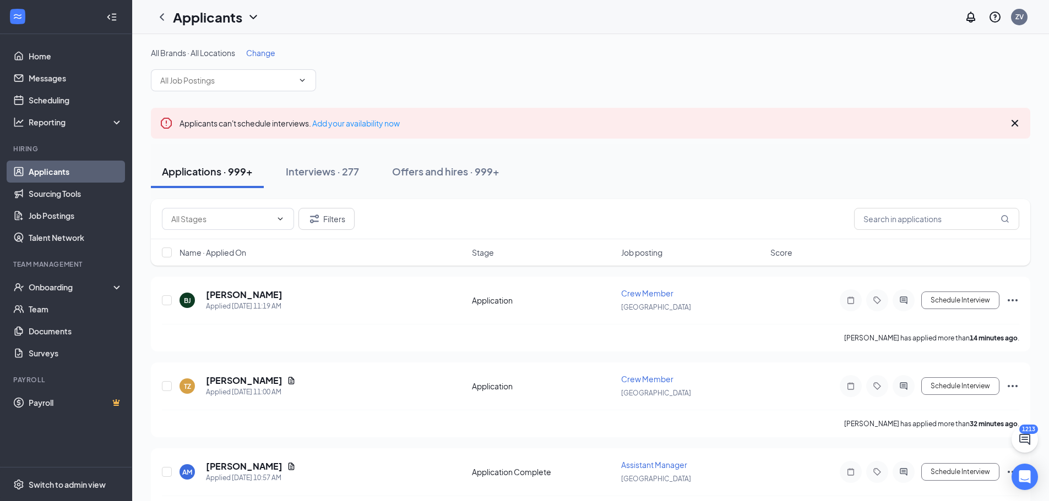
click at [254, 51] on span "Change" at bounding box center [260, 53] width 29 height 10
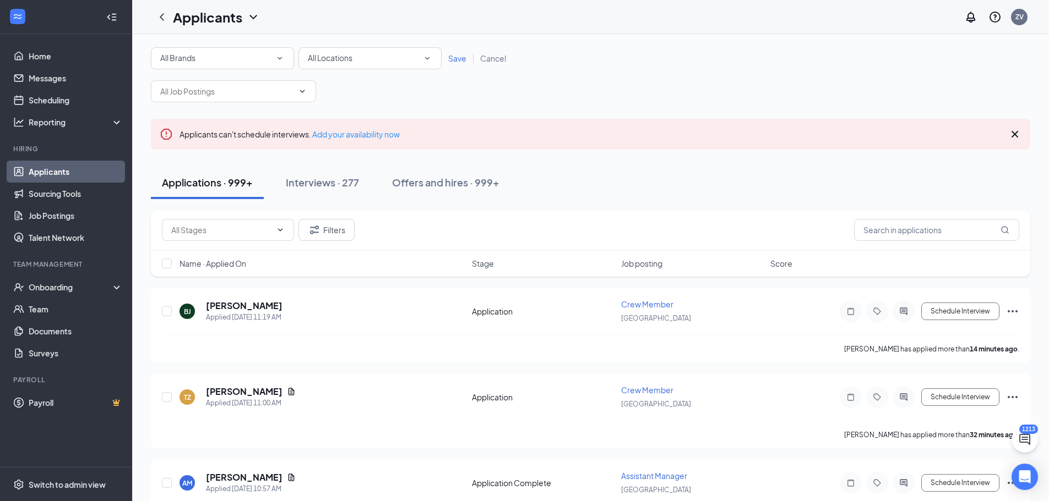
click at [331, 57] on span "All Locations" at bounding box center [330, 58] width 45 height 10
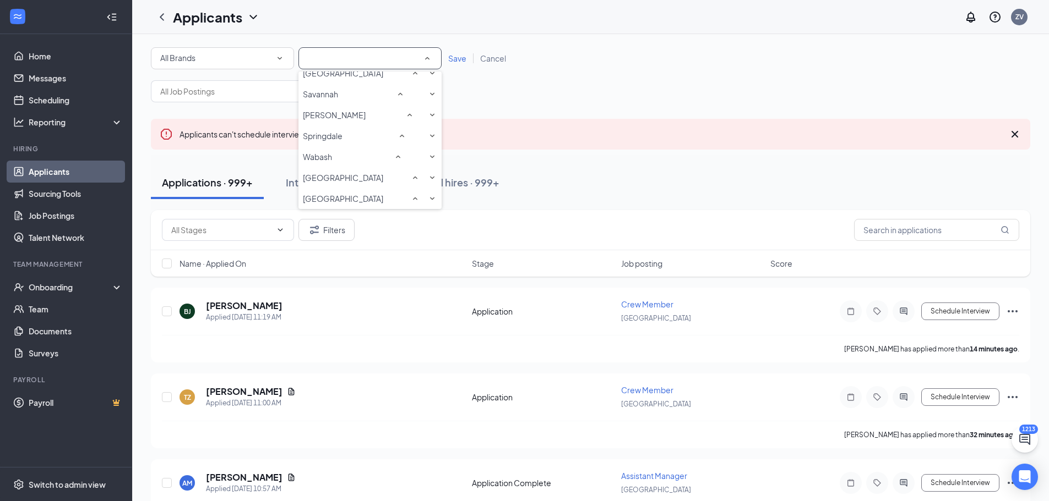
scroll to position [826, 0]
click at [341, 58] on span "[GEOGRAPHIC_DATA]" at bounding box center [343, 52] width 80 height 11
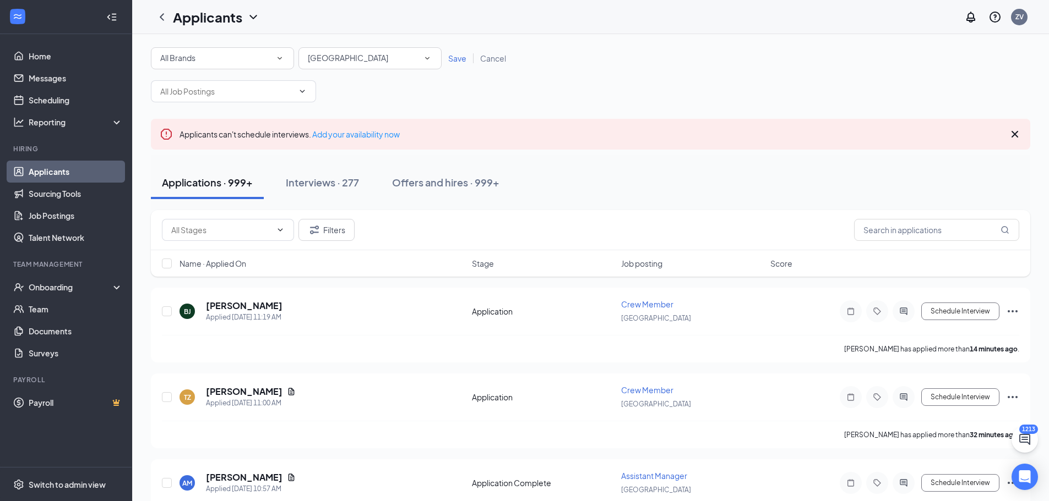
click at [457, 56] on span "Save" at bounding box center [457, 58] width 18 height 10
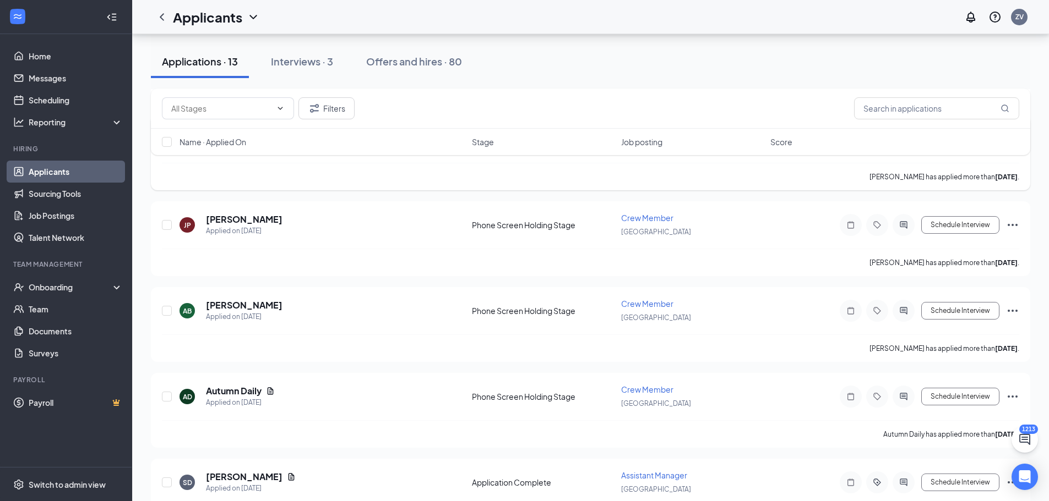
scroll to position [244, 0]
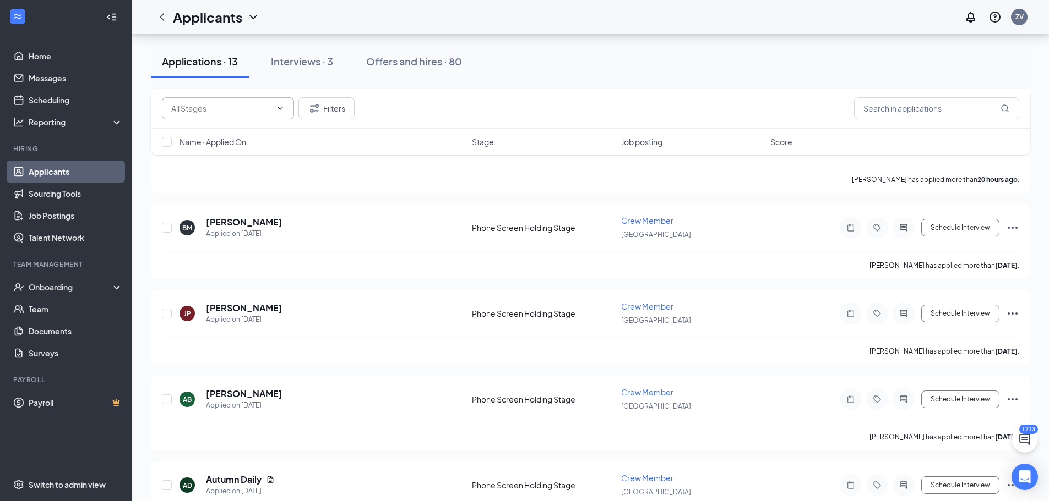
click at [239, 116] on span at bounding box center [228, 108] width 132 height 22
click at [448, 105] on div "Filters" at bounding box center [590, 108] width 857 height 22
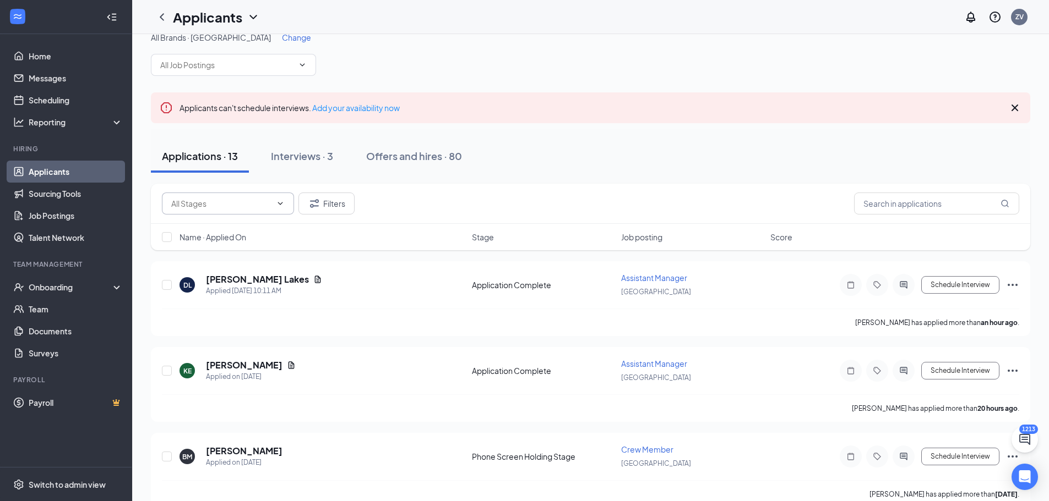
scroll to position [0, 0]
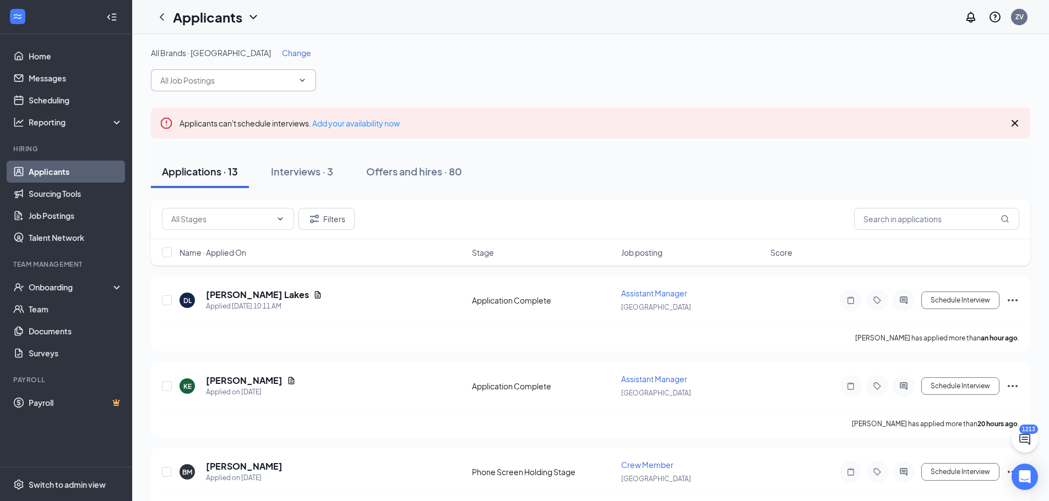
click at [288, 89] on span at bounding box center [233, 80] width 165 height 22
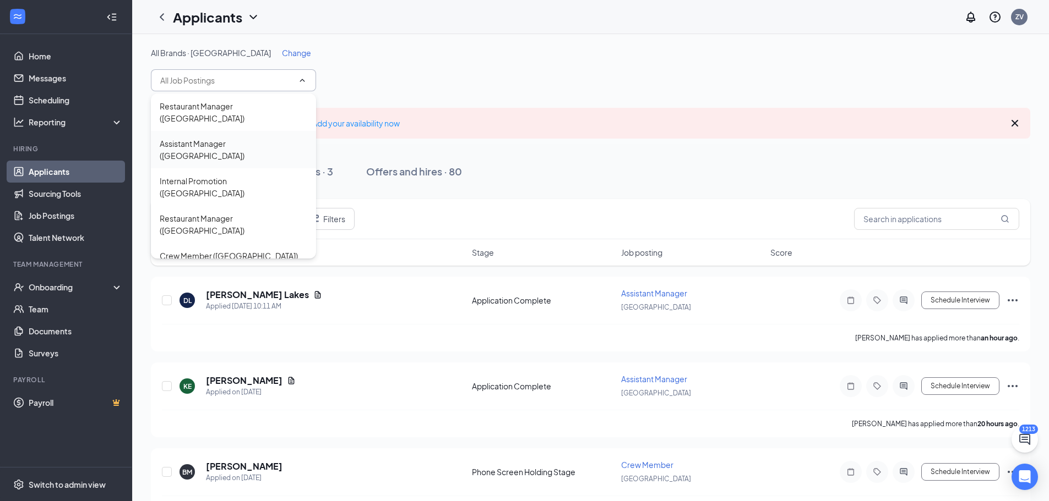
click at [247, 138] on div "Assistant Manager ([GEOGRAPHIC_DATA])" at bounding box center [234, 150] width 148 height 24
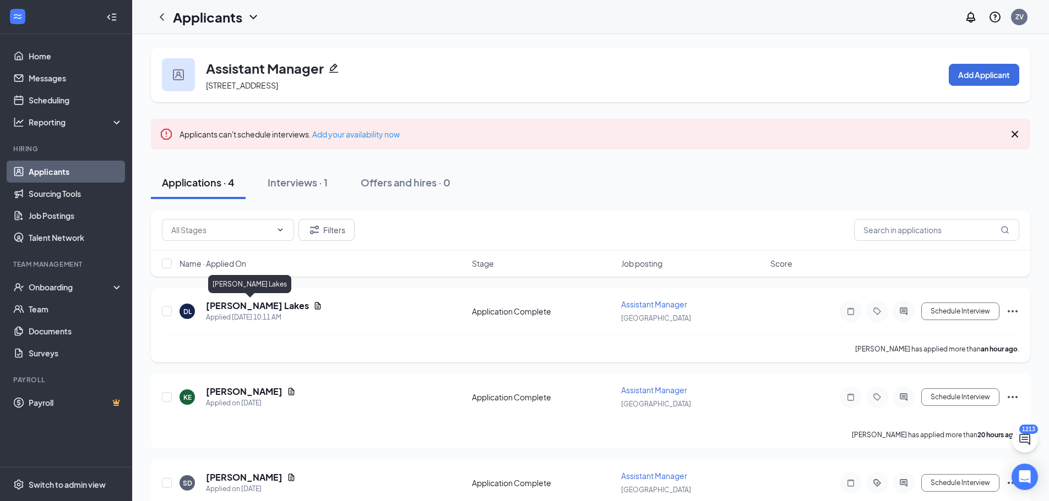
click at [227, 302] on h5 "[PERSON_NAME] Lakes" at bounding box center [257, 306] width 103 height 12
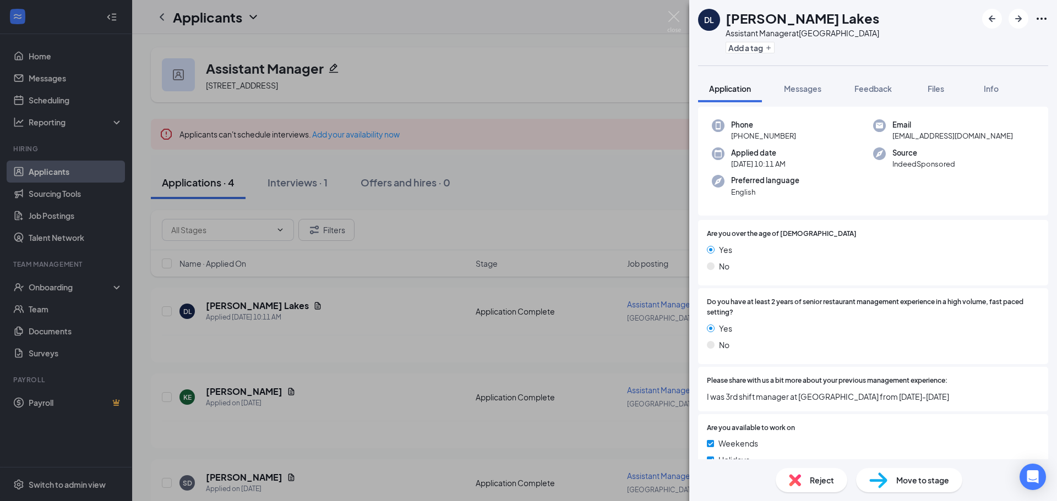
scroll to position [110, 0]
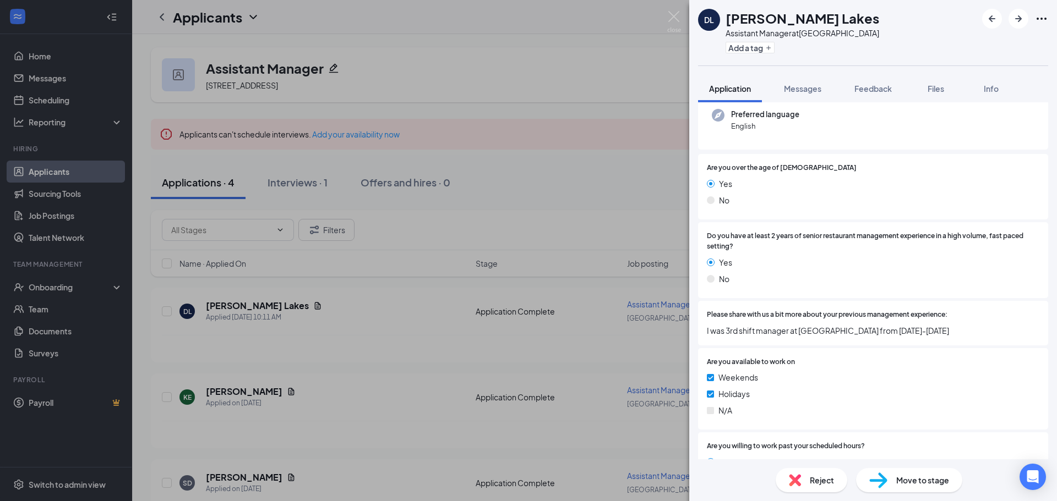
click at [781, 476] on div "Reject" at bounding box center [812, 480] width 72 height 24
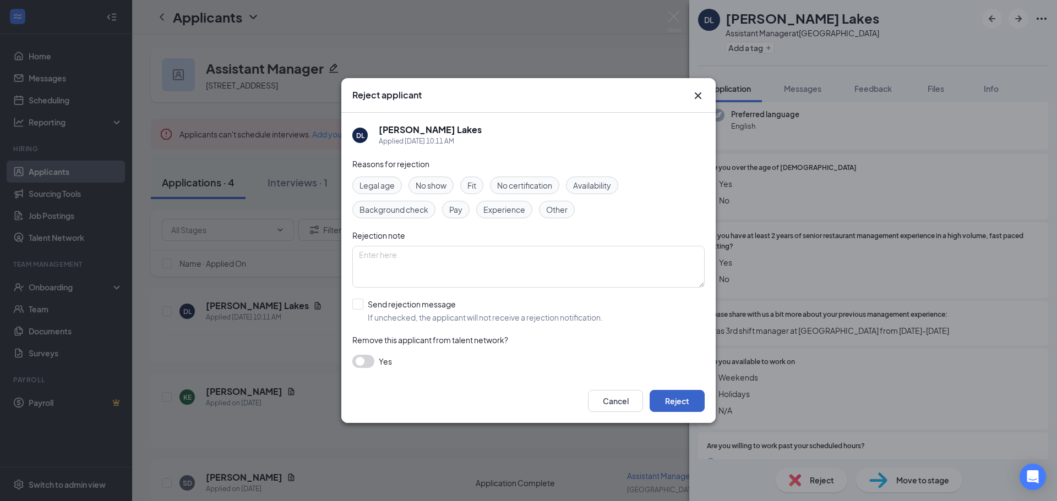
click at [667, 392] on button "Reject" at bounding box center [677, 401] width 55 height 22
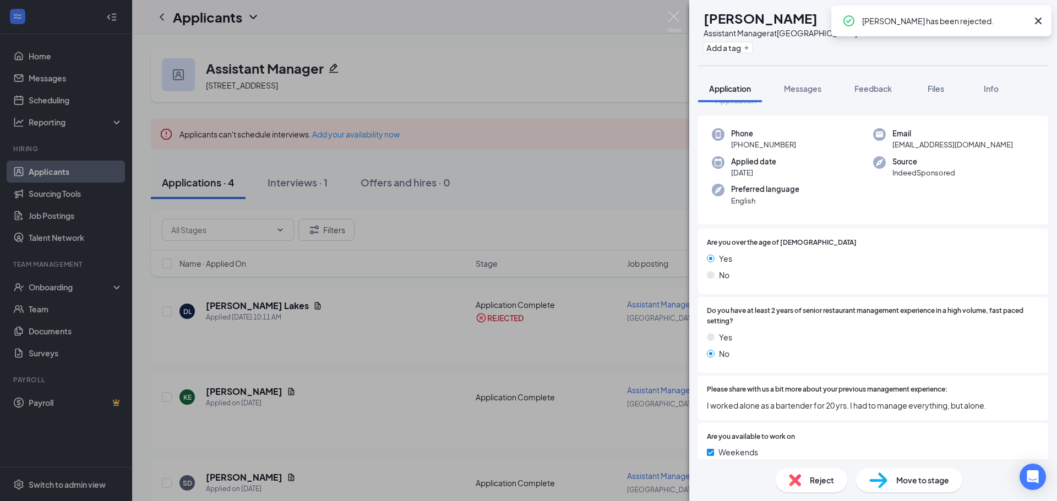
scroll to position [55, 0]
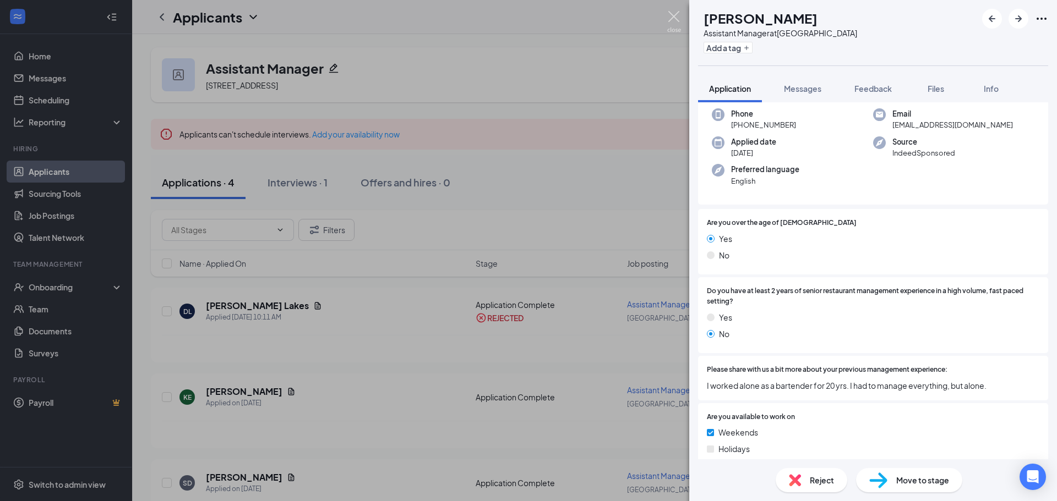
click at [673, 12] on img at bounding box center [674, 21] width 14 height 21
